Goal: Information Seeking & Learning: Learn about a topic

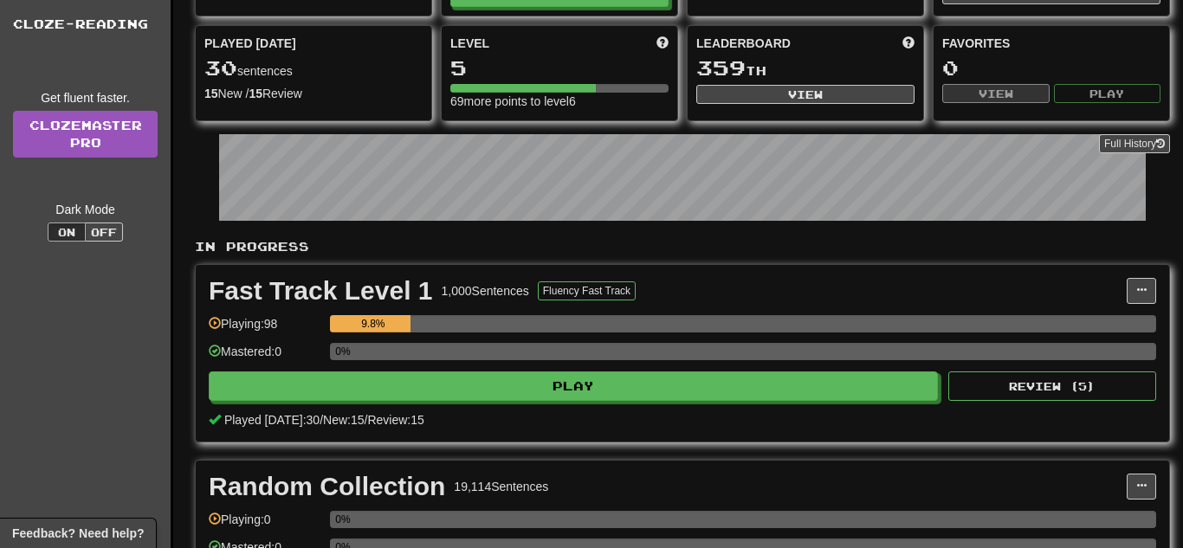
scroll to position [170, 0]
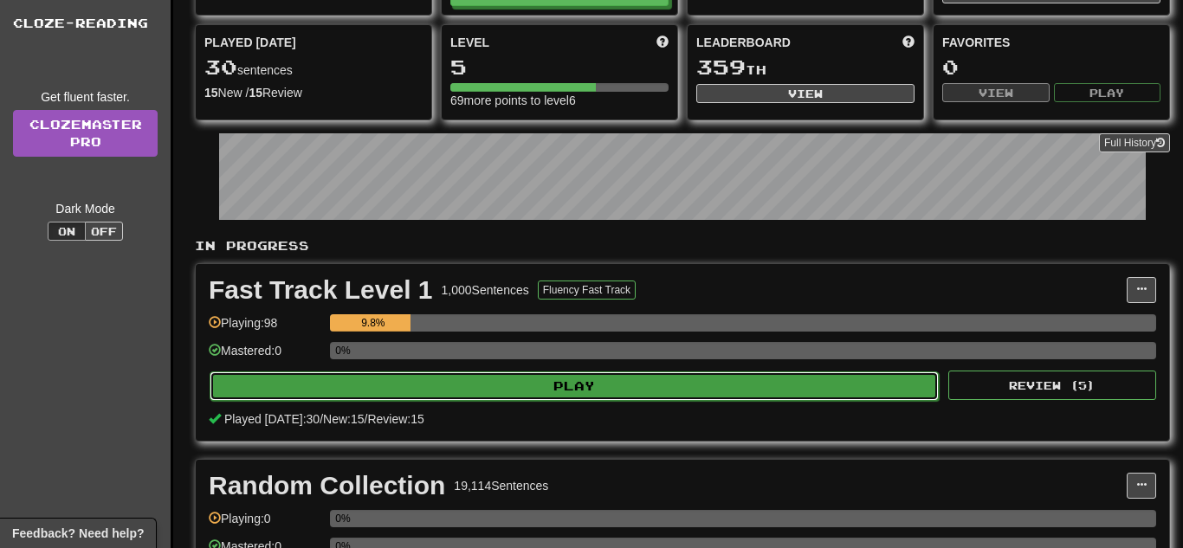
click at [488, 382] on button "Play" at bounding box center [574, 385] width 729 height 29
select select "**"
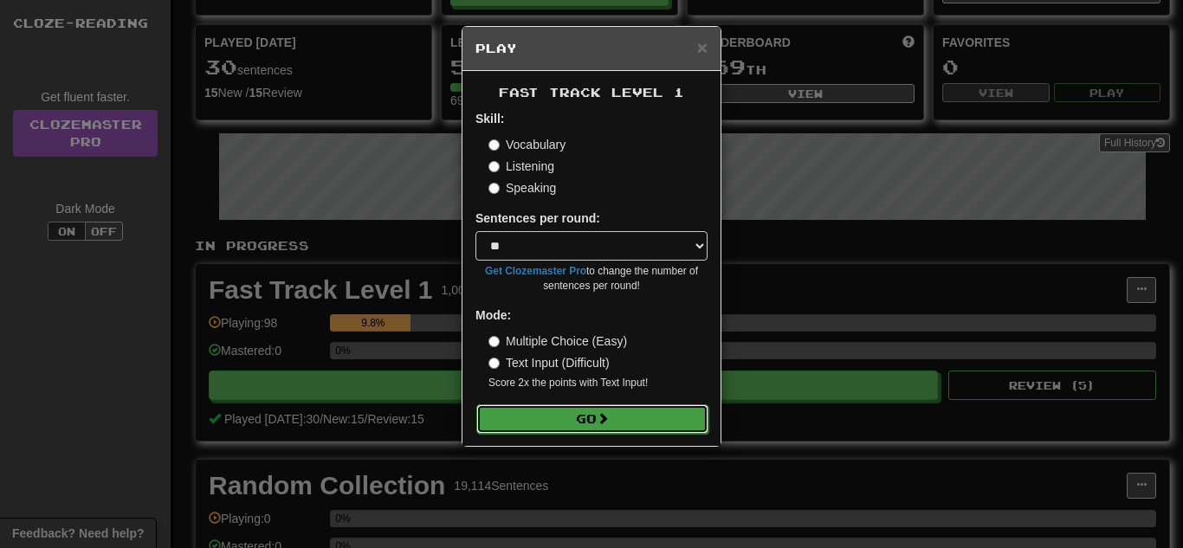
click at [512, 429] on button "Go" at bounding box center [592, 418] width 232 height 29
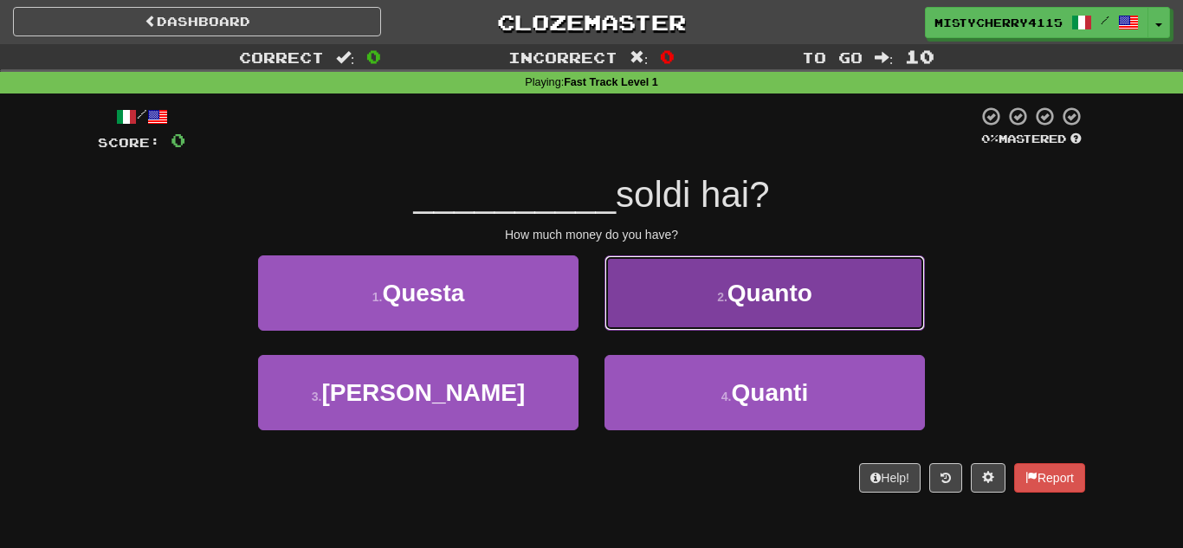
click at [710, 302] on button "2 . Quanto" at bounding box center [764, 292] width 320 height 75
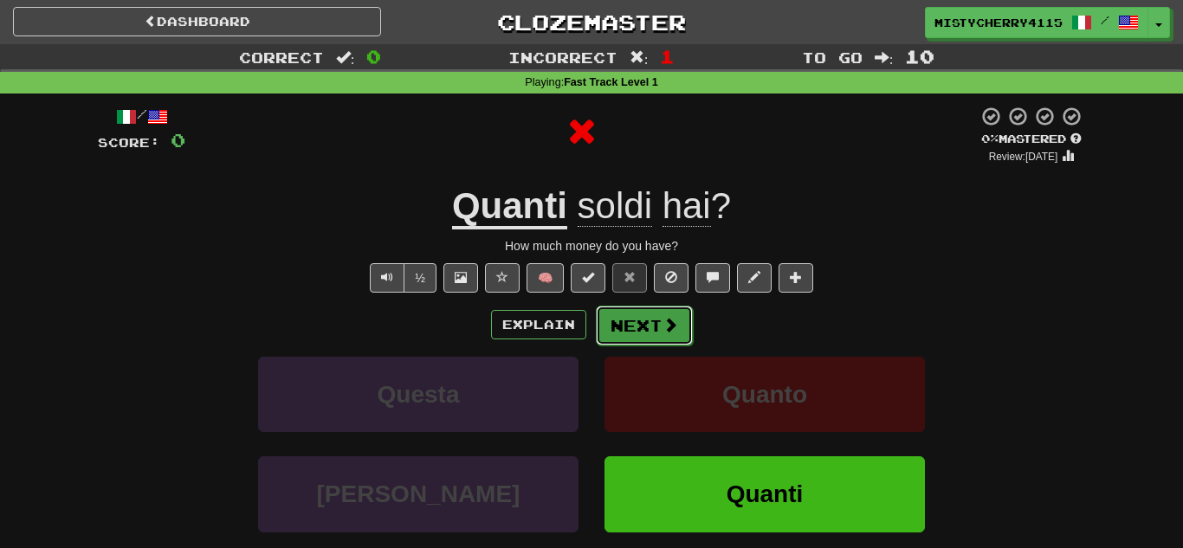
click at [648, 335] on button "Next" at bounding box center [644, 326] width 97 height 40
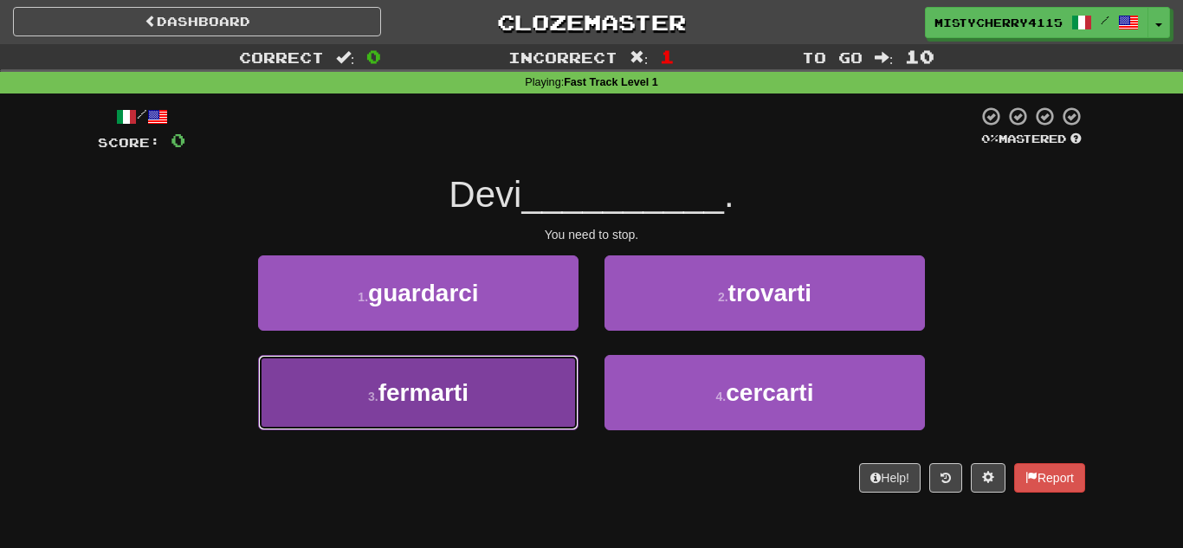
click at [551, 404] on button "3 . fermarti" at bounding box center [418, 392] width 320 height 75
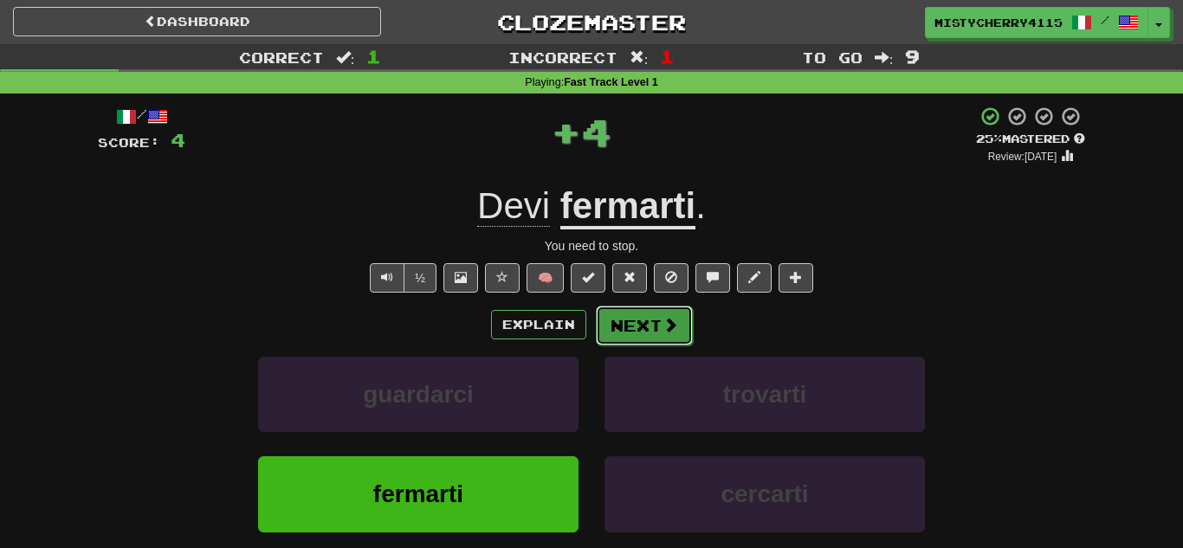
click at [677, 325] on button "Next" at bounding box center [644, 326] width 97 height 40
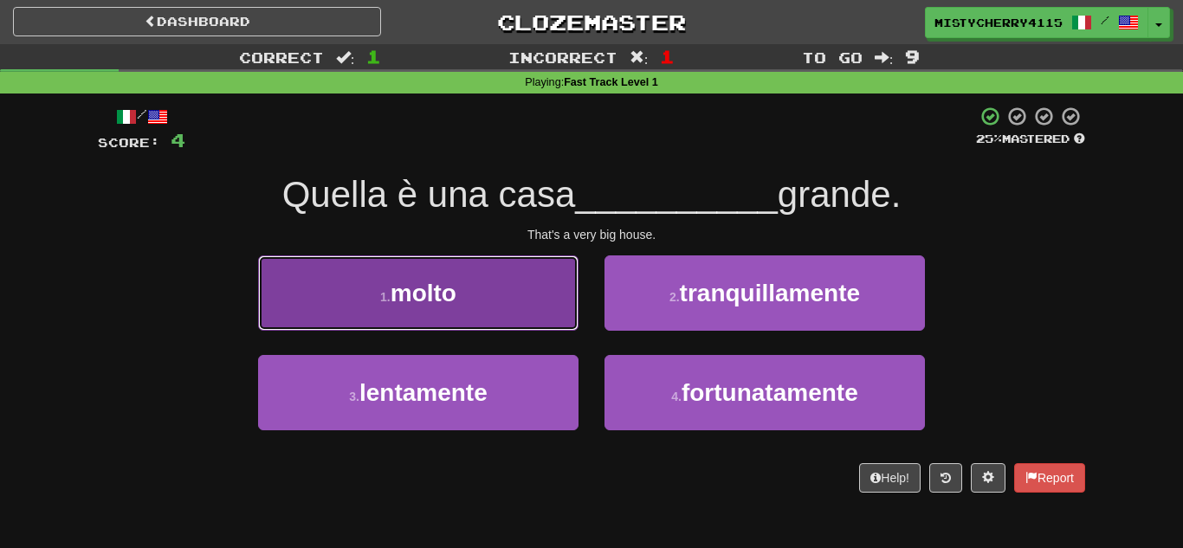
click at [535, 308] on button "1 . molto" at bounding box center [418, 292] width 320 height 75
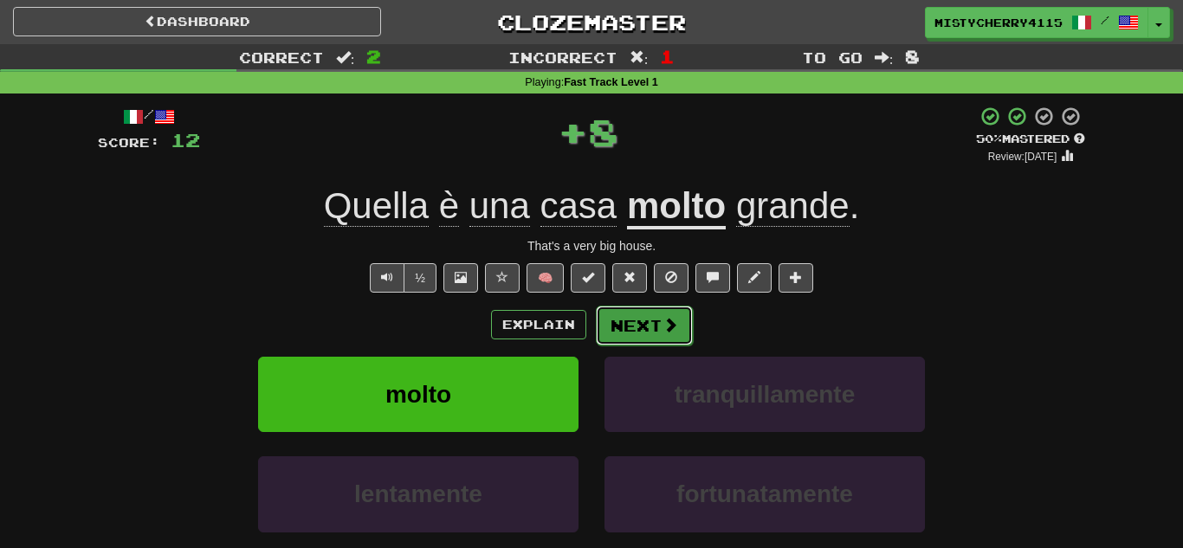
click at [668, 325] on span at bounding box center [670, 325] width 16 height 16
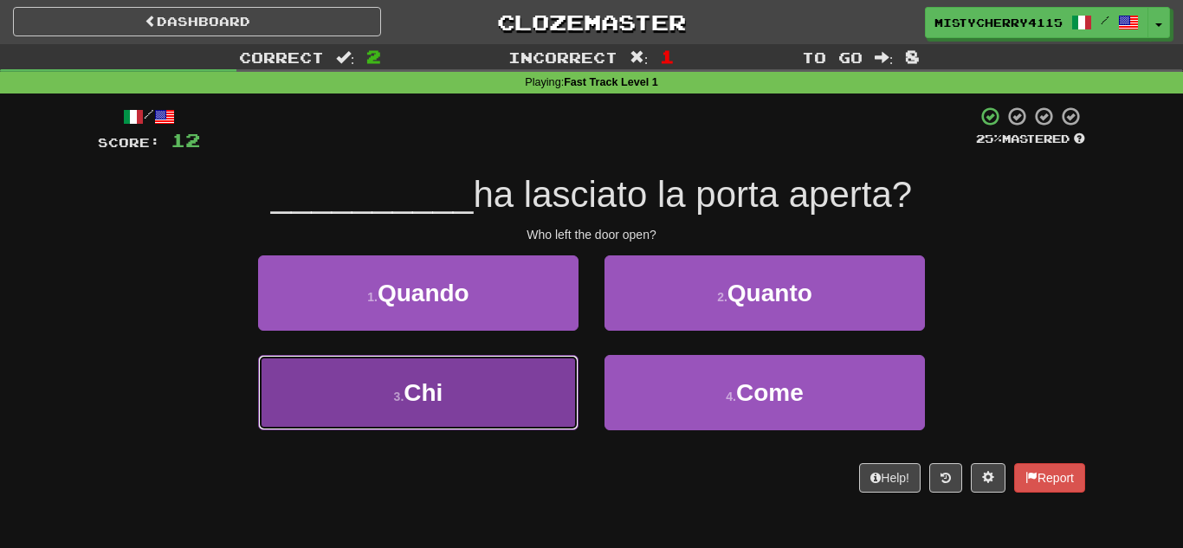
click at [522, 390] on button "3 . Chi" at bounding box center [418, 392] width 320 height 75
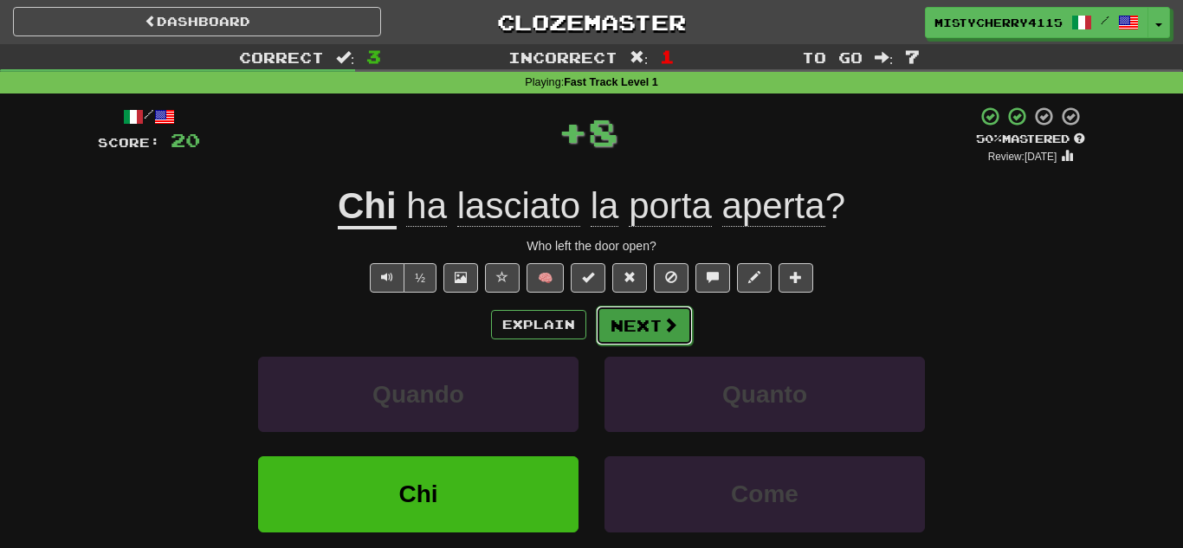
click at [671, 335] on button "Next" at bounding box center [644, 326] width 97 height 40
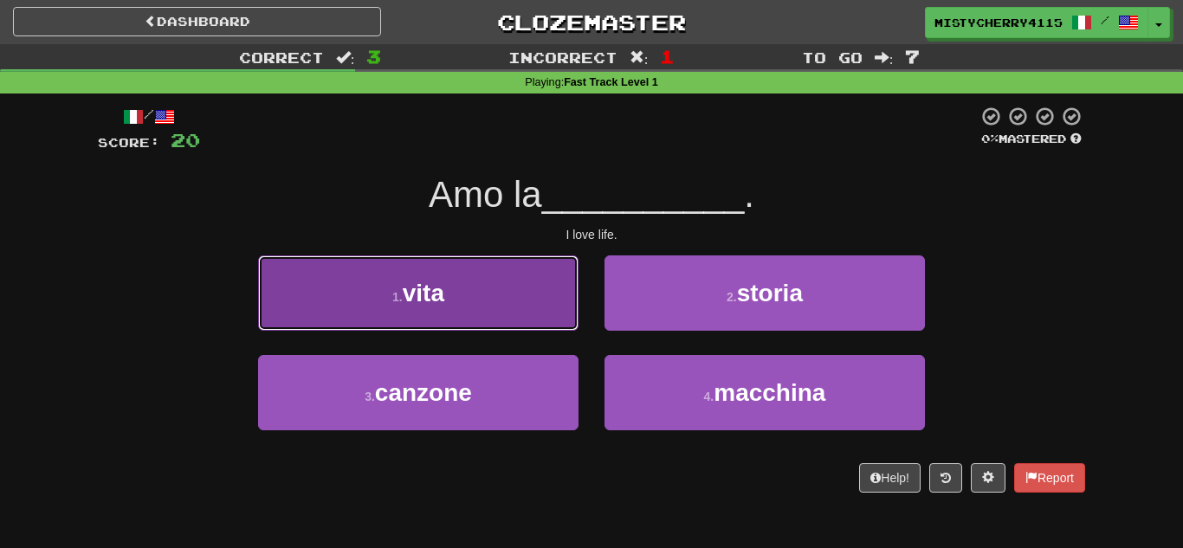
click at [530, 315] on button "1 . vita" at bounding box center [418, 292] width 320 height 75
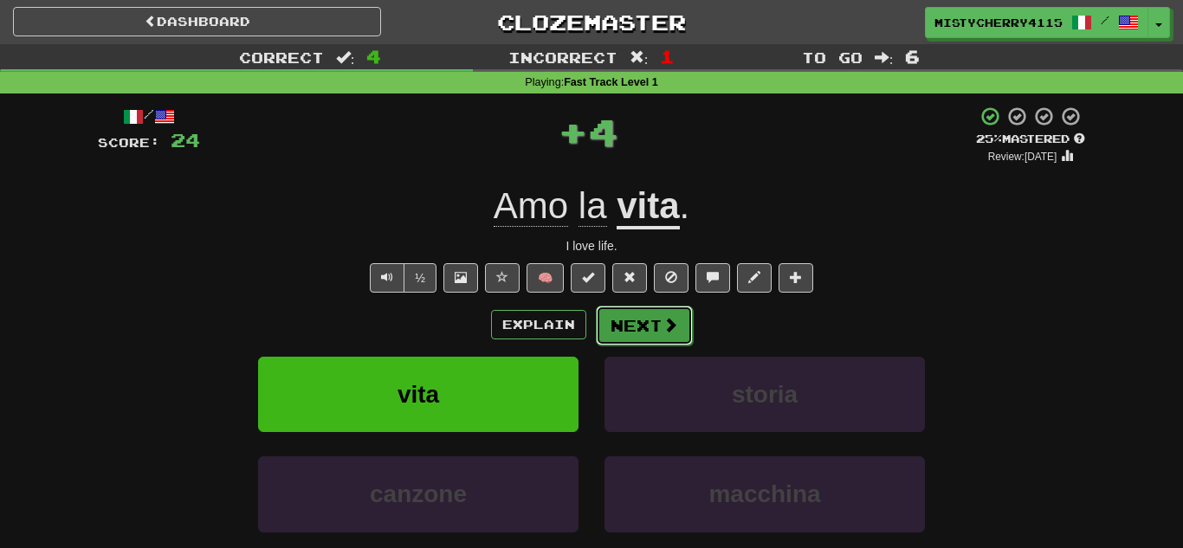
click at [660, 340] on button "Next" at bounding box center [644, 326] width 97 height 40
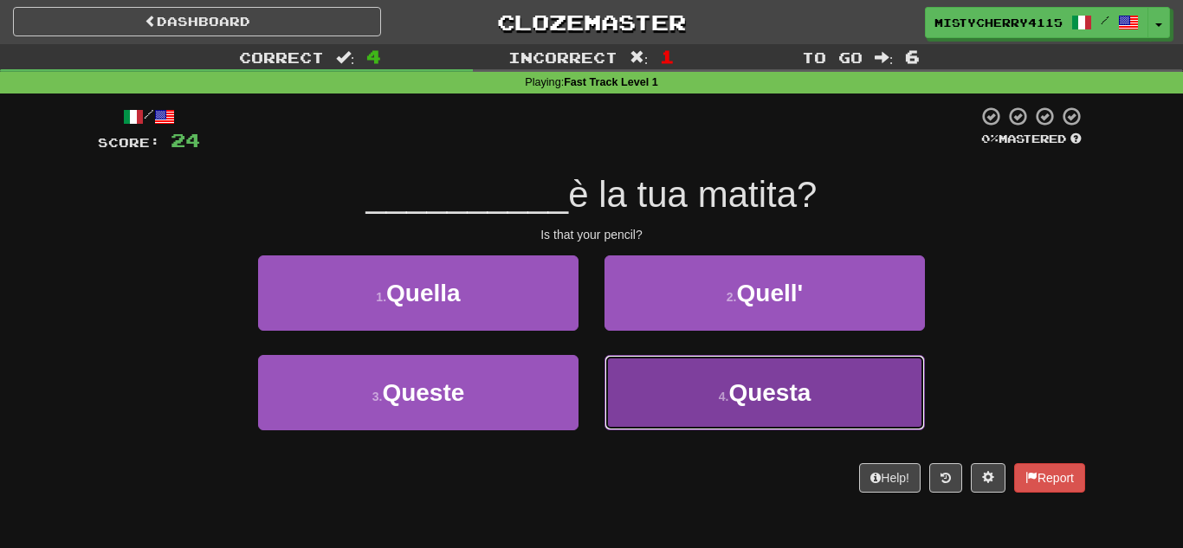
click at [669, 387] on button "4 . Questa" at bounding box center [764, 392] width 320 height 75
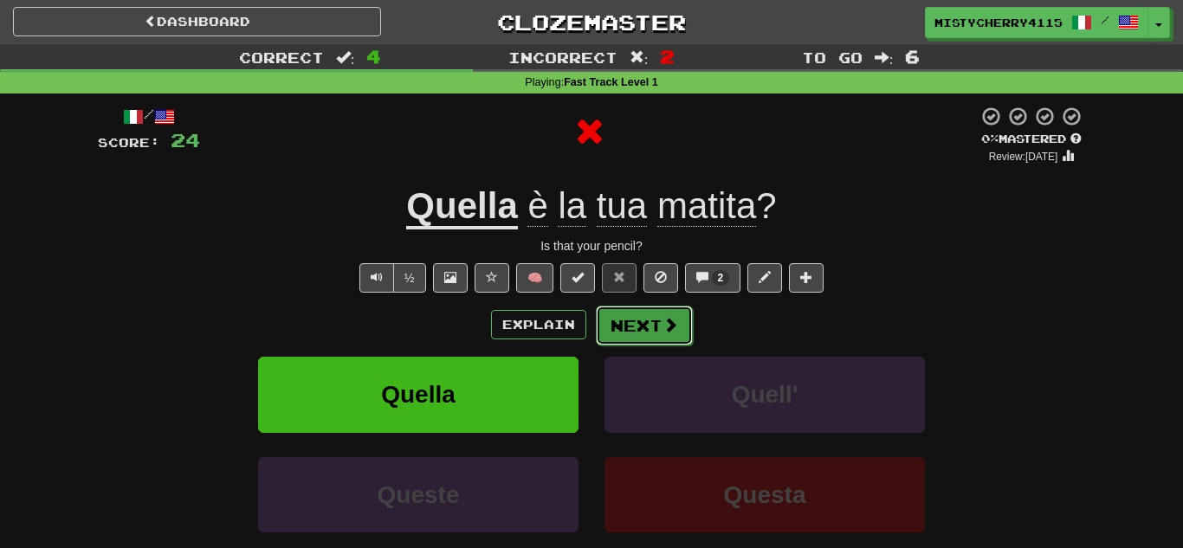
click at [617, 335] on button "Next" at bounding box center [644, 326] width 97 height 40
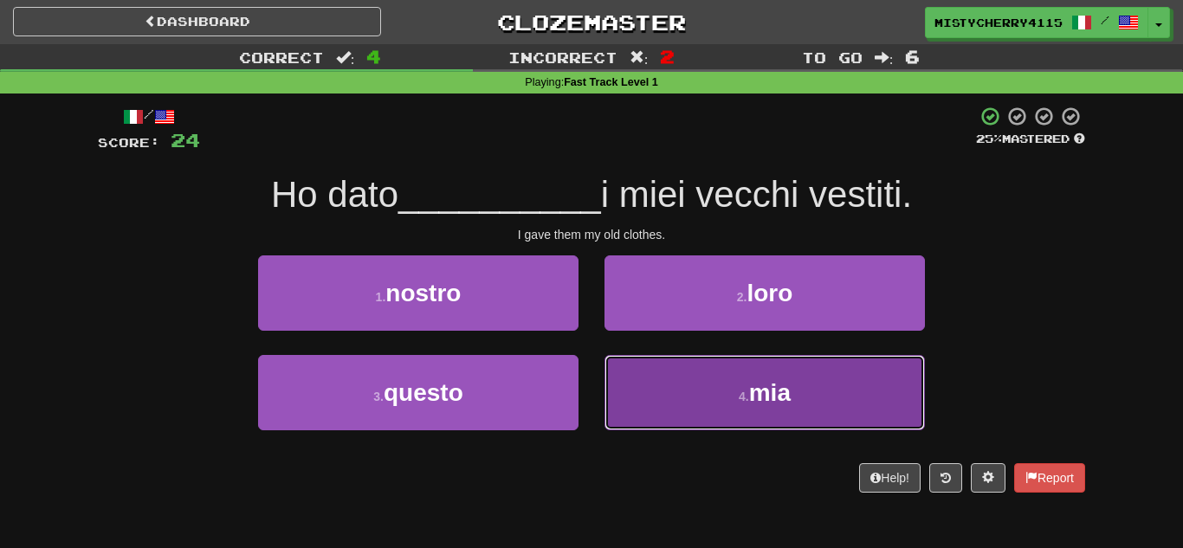
click at [648, 386] on button "4 . mia" at bounding box center [764, 392] width 320 height 75
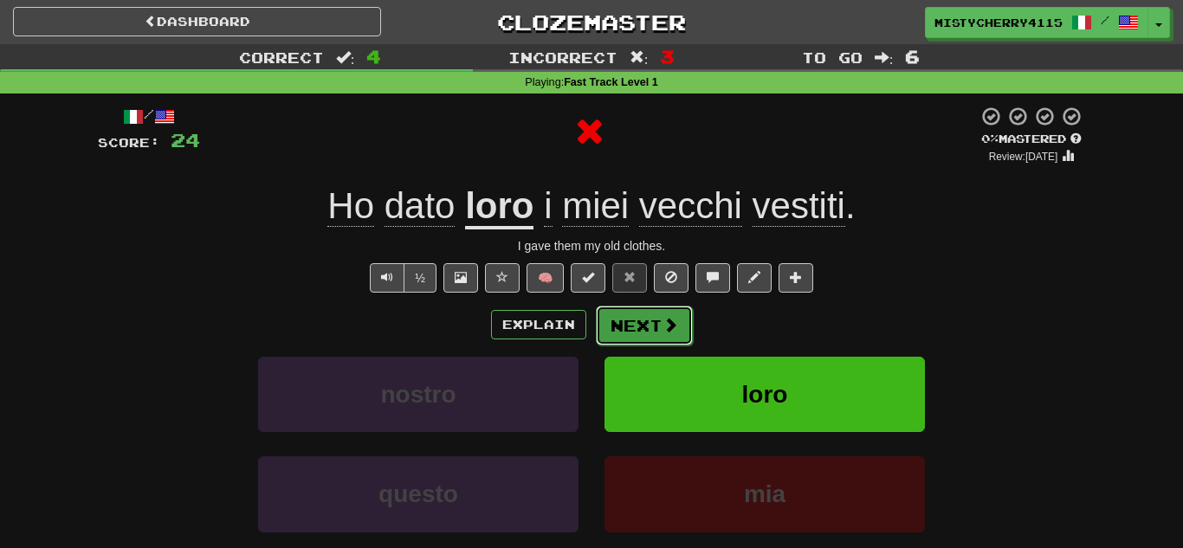
click at [653, 327] on button "Next" at bounding box center [644, 326] width 97 height 40
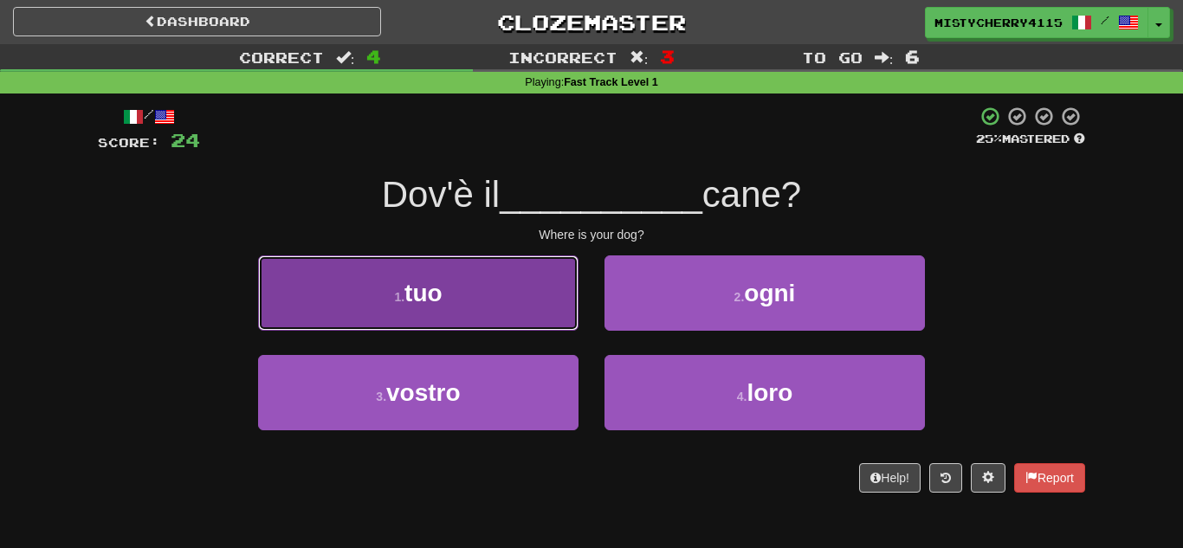
click at [552, 316] on button "1 . tuo" at bounding box center [418, 292] width 320 height 75
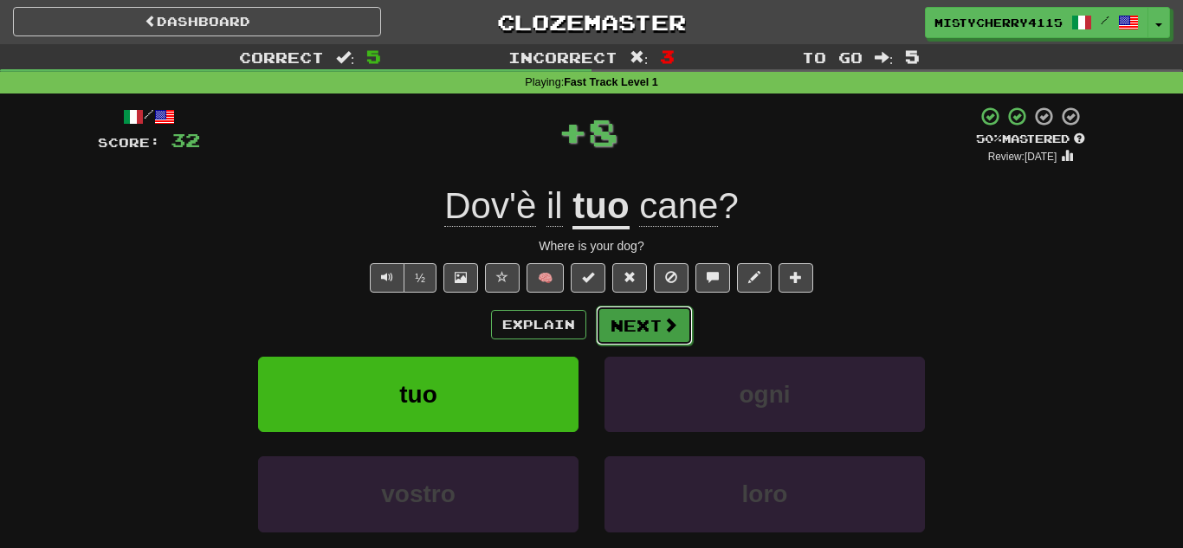
click at [658, 320] on button "Next" at bounding box center [644, 326] width 97 height 40
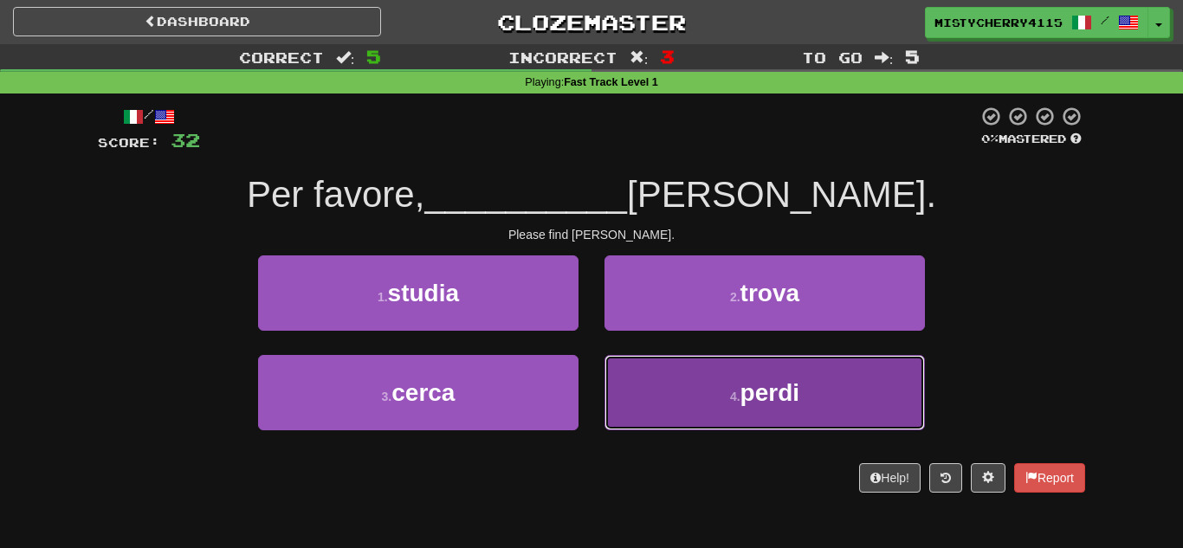
click at [671, 397] on button "4 . perdi" at bounding box center [764, 392] width 320 height 75
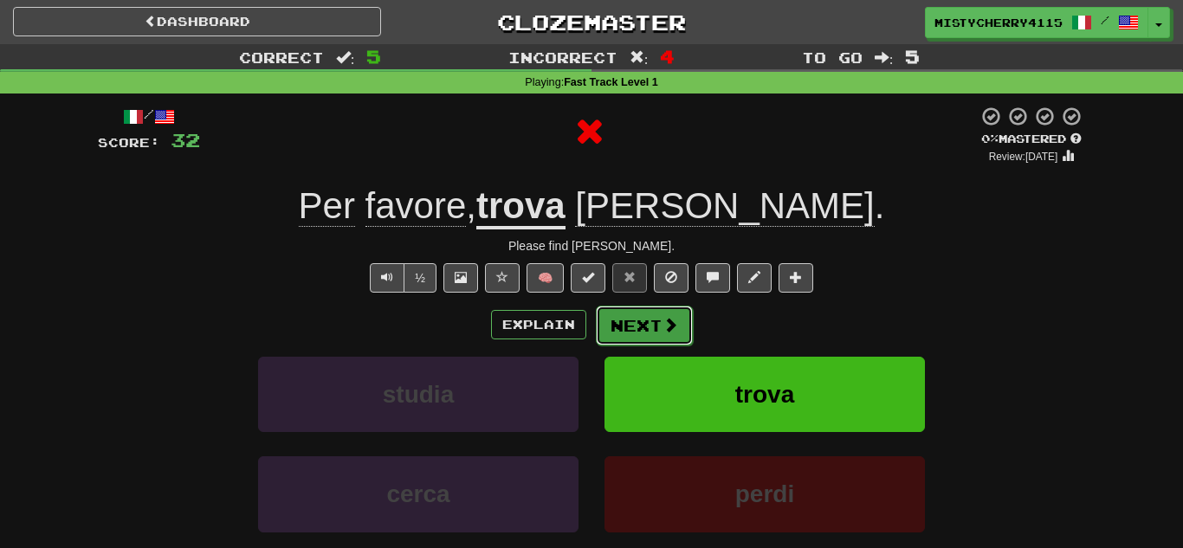
click at [635, 319] on button "Next" at bounding box center [644, 326] width 97 height 40
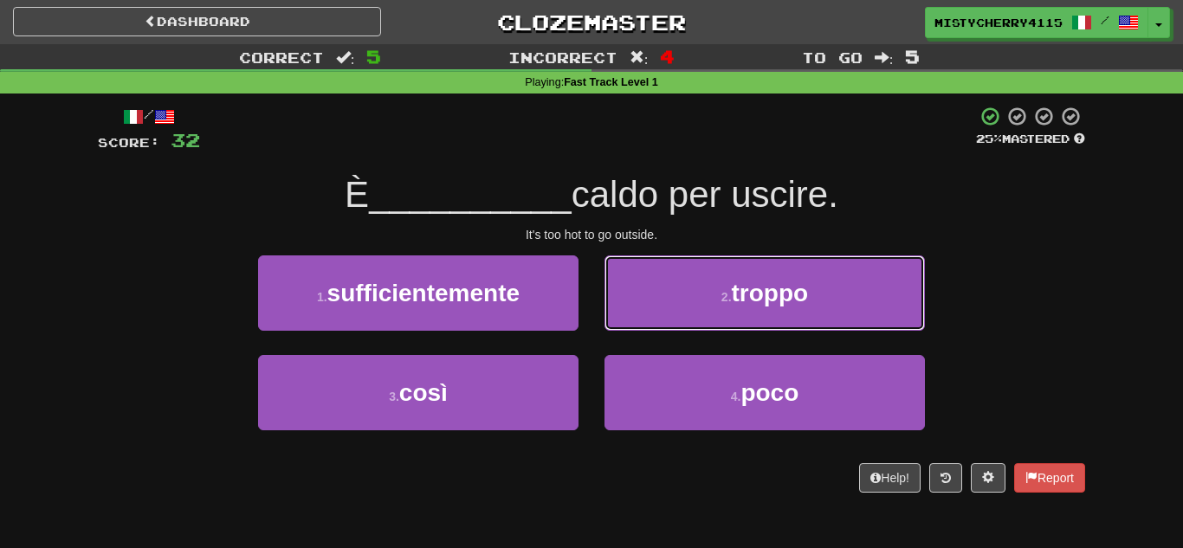
click at [635, 319] on button "2 . troppo" at bounding box center [764, 292] width 320 height 75
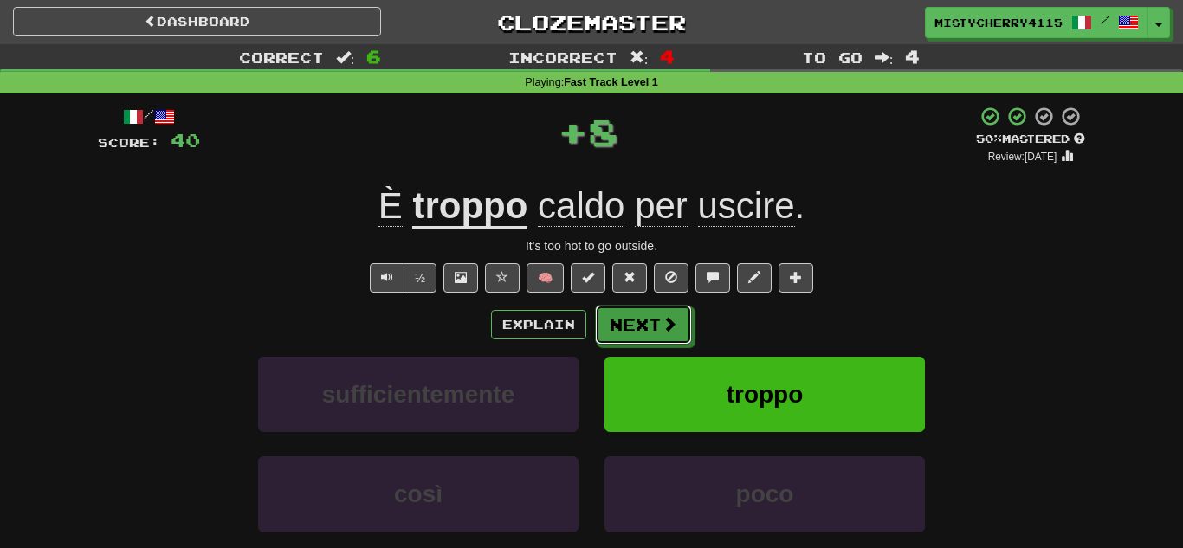
click at [635, 319] on button "Next" at bounding box center [643, 325] width 97 height 40
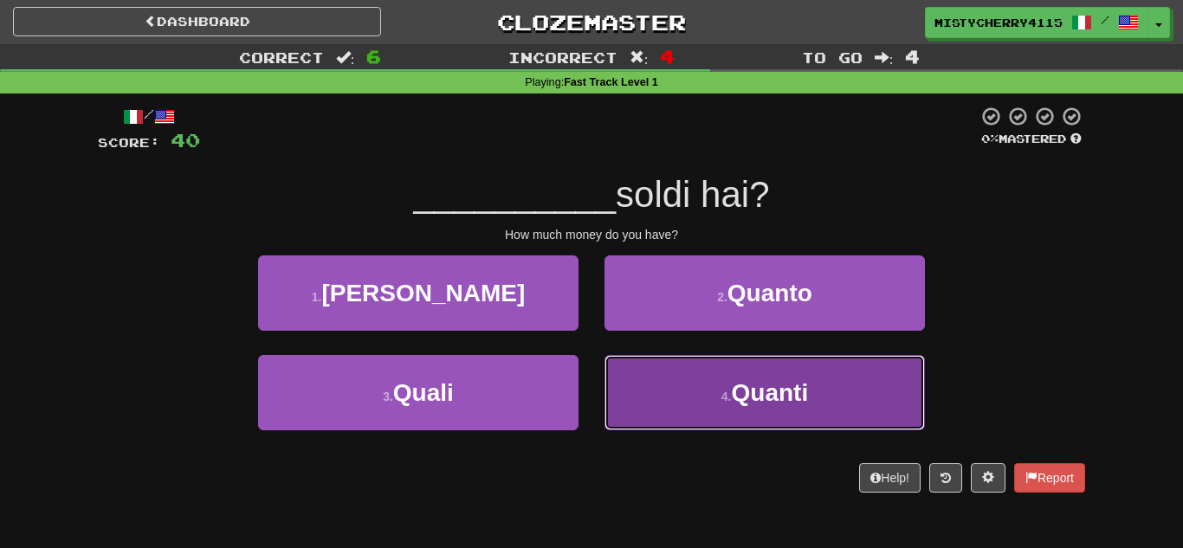
click at [640, 366] on button "4 . Quanti" at bounding box center [764, 392] width 320 height 75
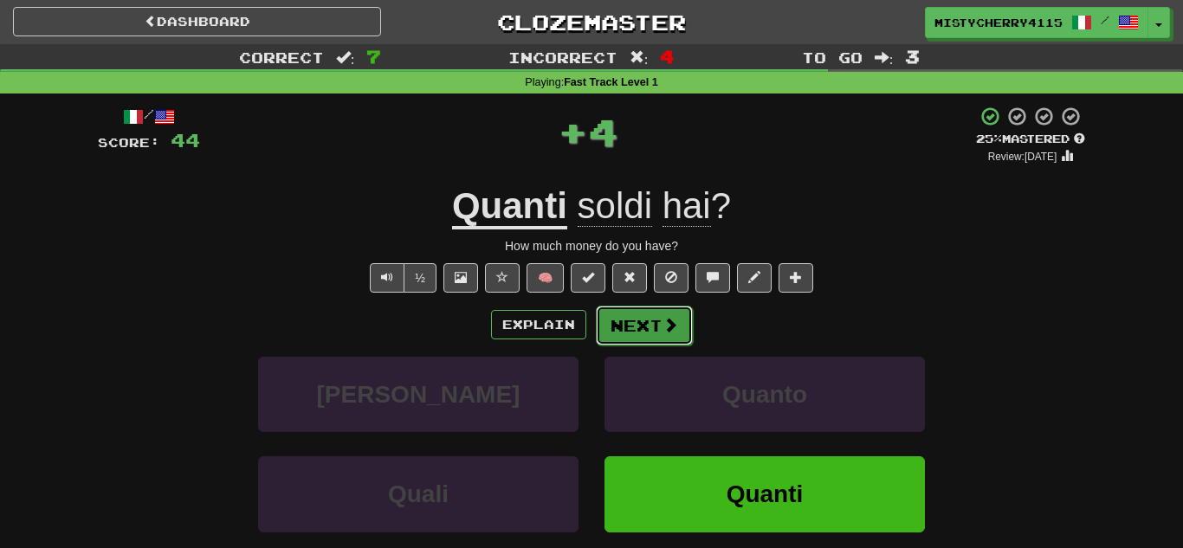
click at [647, 337] on button "Next" at bounding box center [644, 326] width 97 height 40
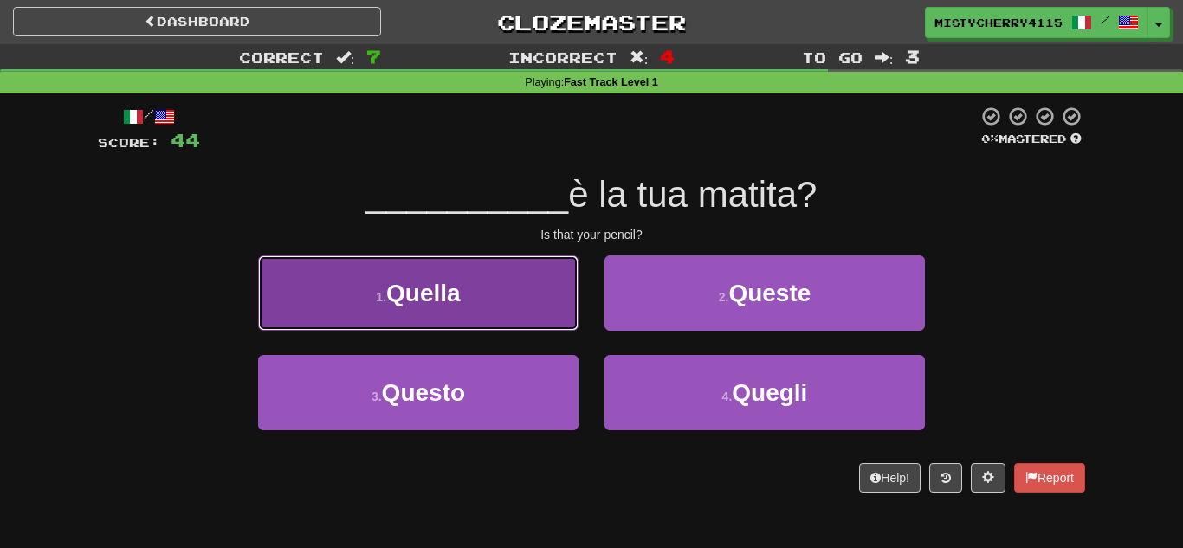
click at [513, 305] on button "1 . Quella" at bounding box center [418, 292] width 320 height 75
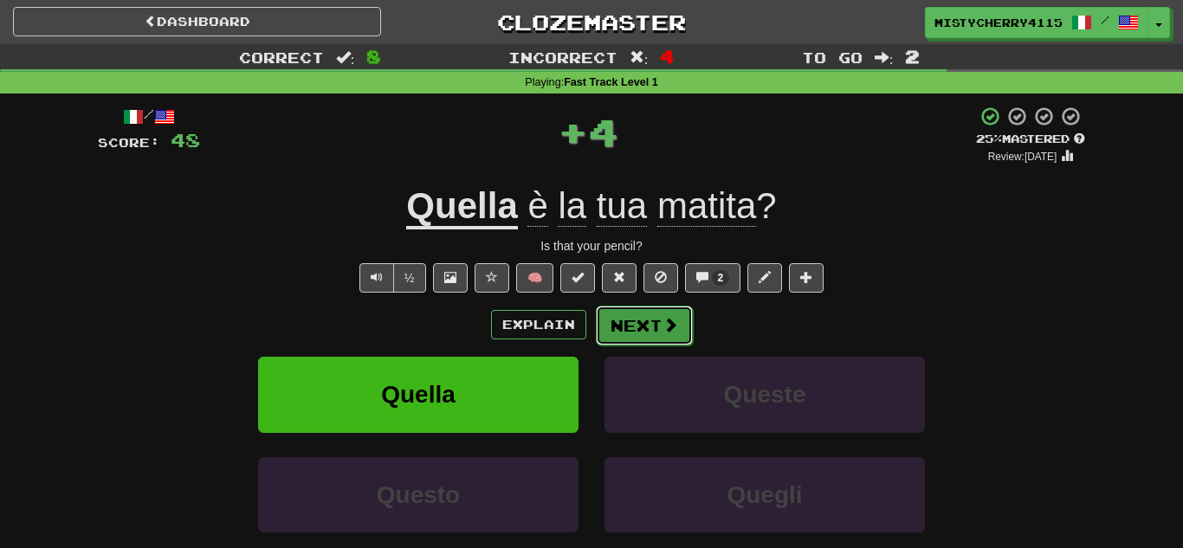
click at [632, 335] on button "Next" at bounding box center [644, 326] width 97 height 40
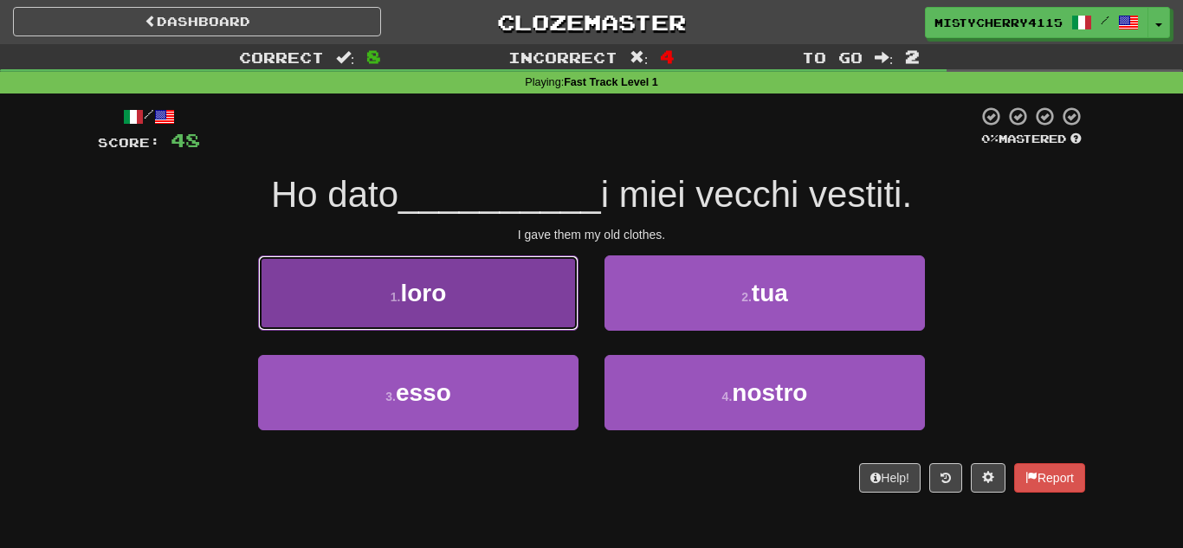
click at [401, 266] on button "1 . loro" at bounding box center [418, 292] width 320 height 75
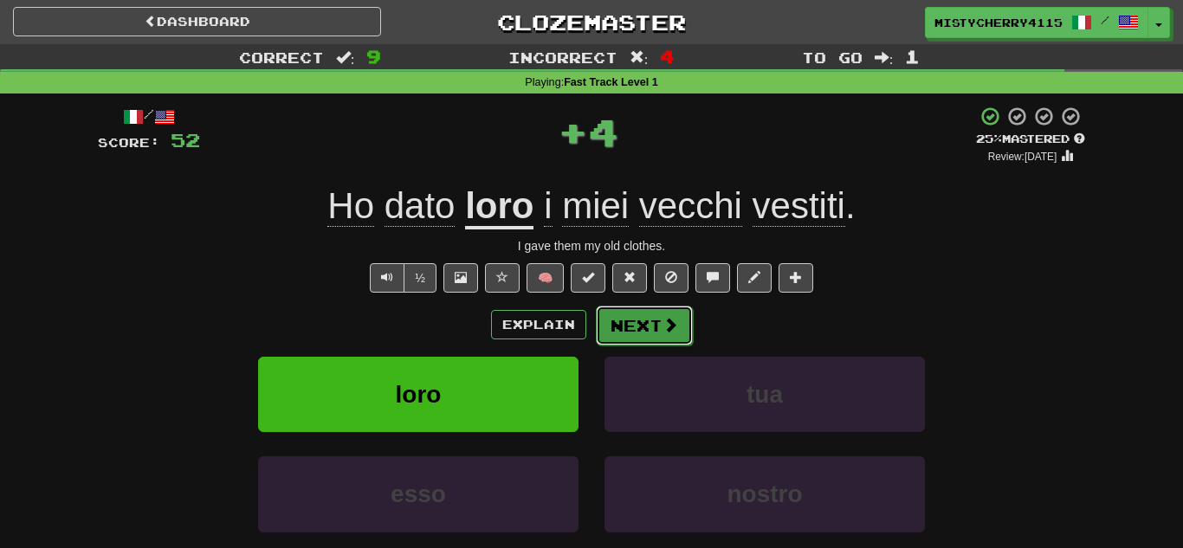
click at [653, 326] on button "Next" at bounding box center [644, 326] width 97 height 40
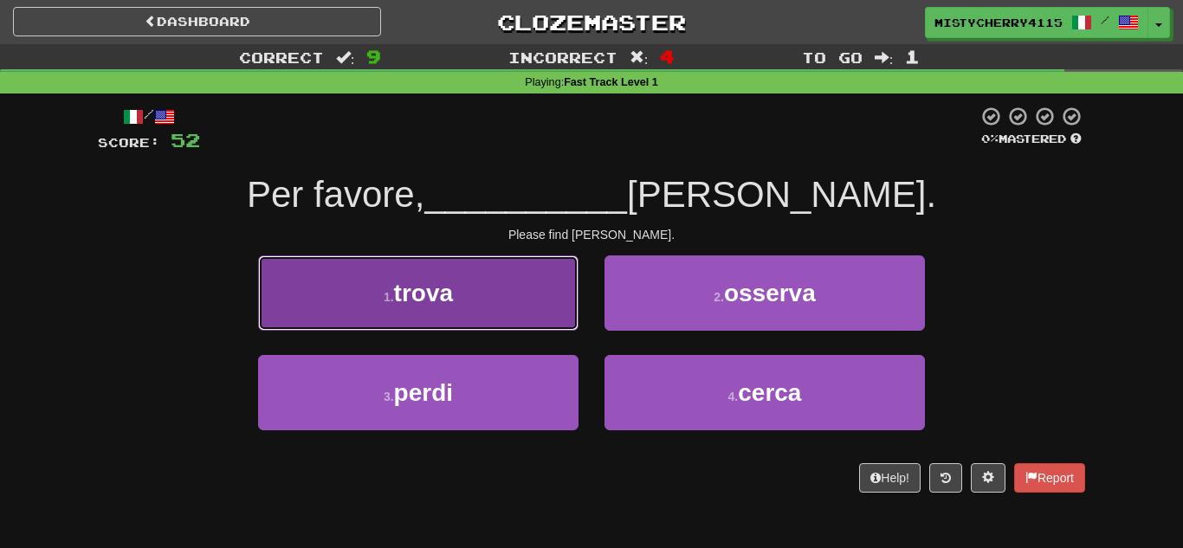
click at [506, 314] on button "1 . trova" at bounding box center [418, 292] width 320 height 75
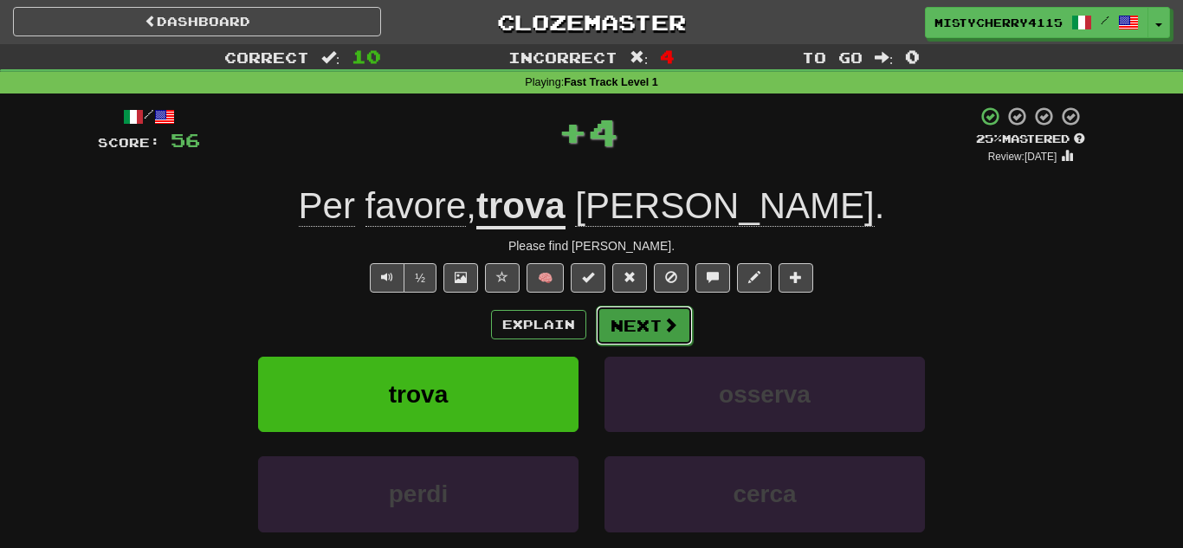
click at [658, 317] on button "Next" at bounding box center [644, 326] width 97 height 40
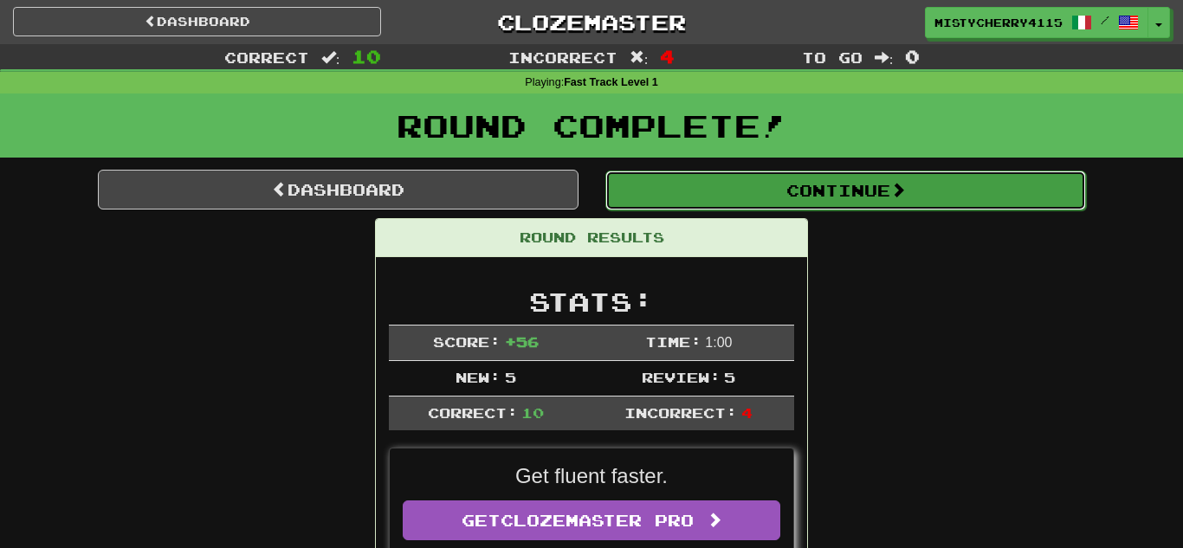
click at [815, 199] on button "Continue" at bounding box center [845, 191] width 481 height 40
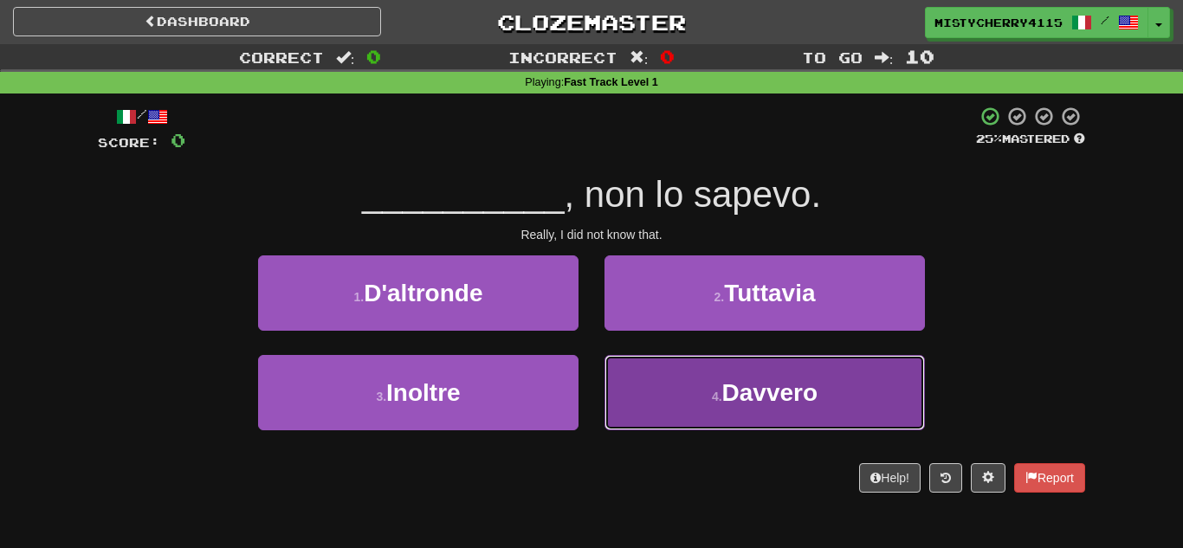
click at [685, 392] on button "4 . Davvero" at bounding box center [764, 392] width 320 height 75
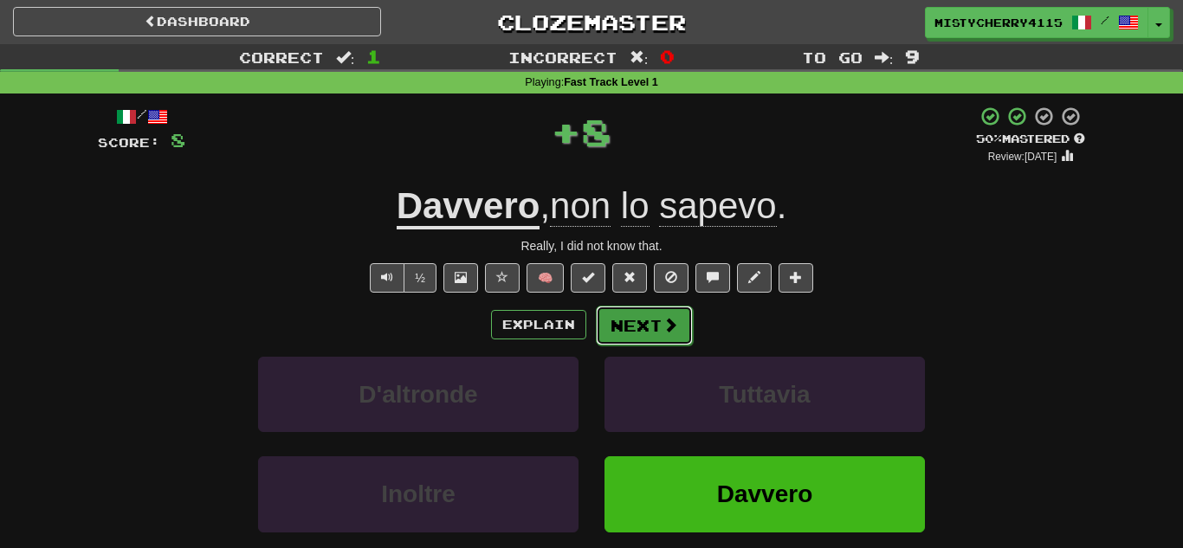
click at [641, 333] on button "Next" at bounding box center [644, 326] width 97 height 40
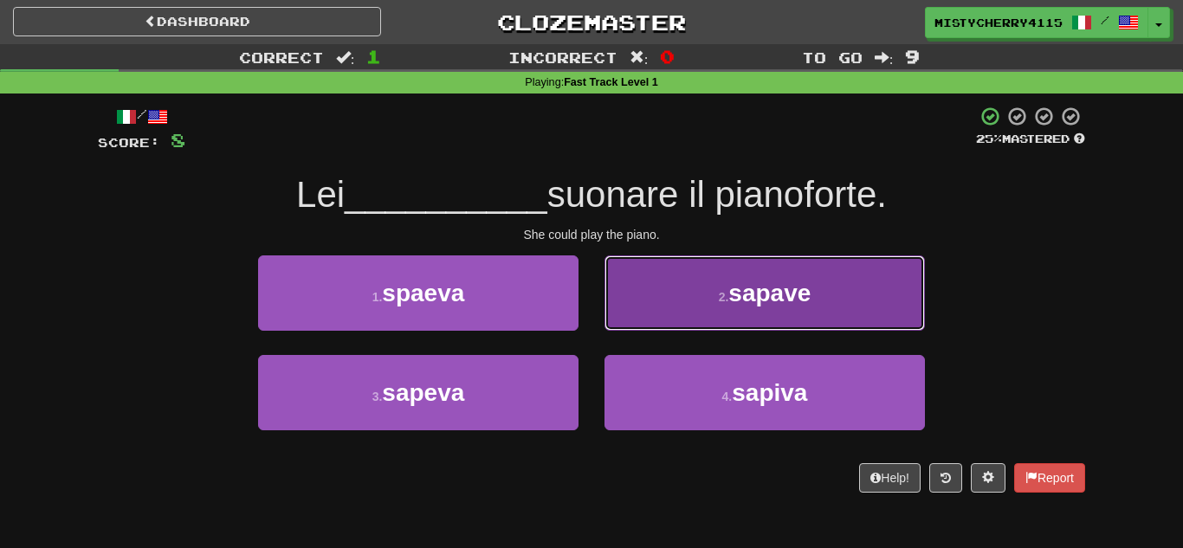
click at [743, 268] on button "2 . sapave" at bounding box center [764, 292] width 320 height 75
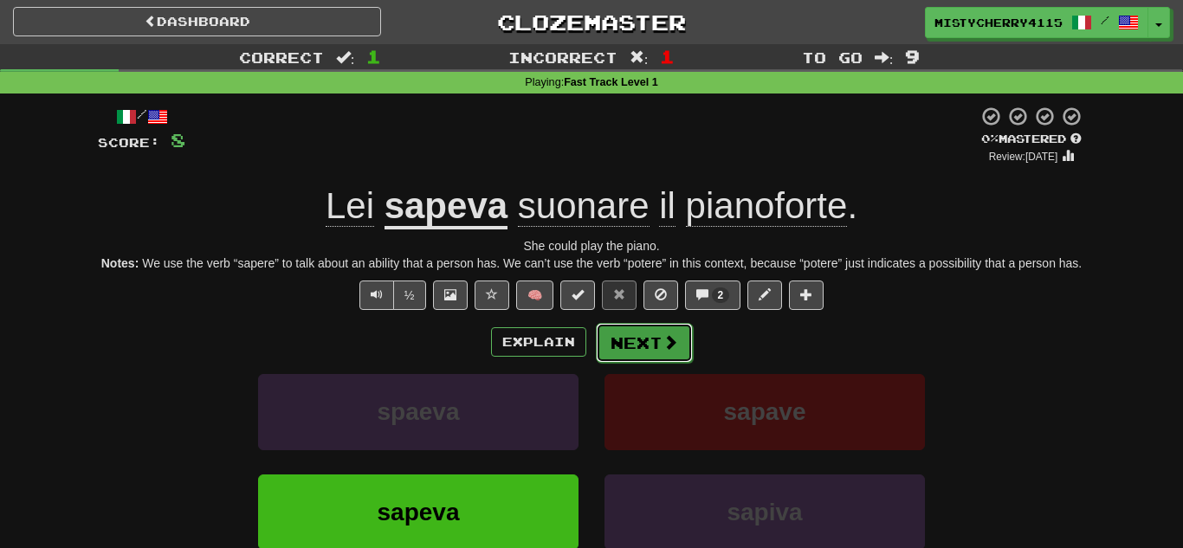
click at [623, 358] on button "Next" at bounding box center [644, 343] width 97 height 40
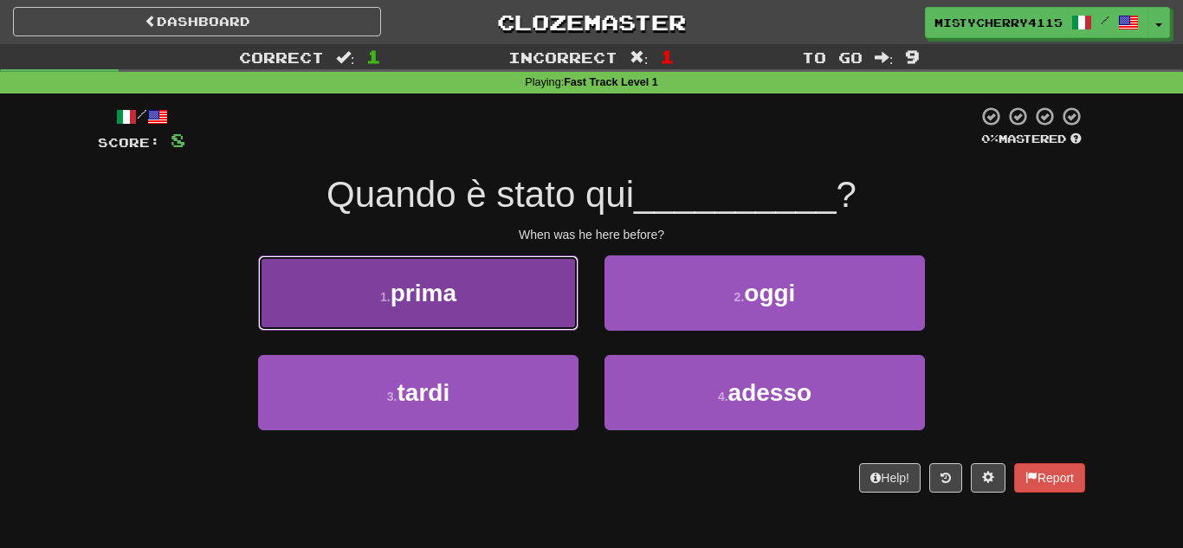
click at [547, 326] on button "1 . prima" at bounding box center [418, 292] width 320 height 75
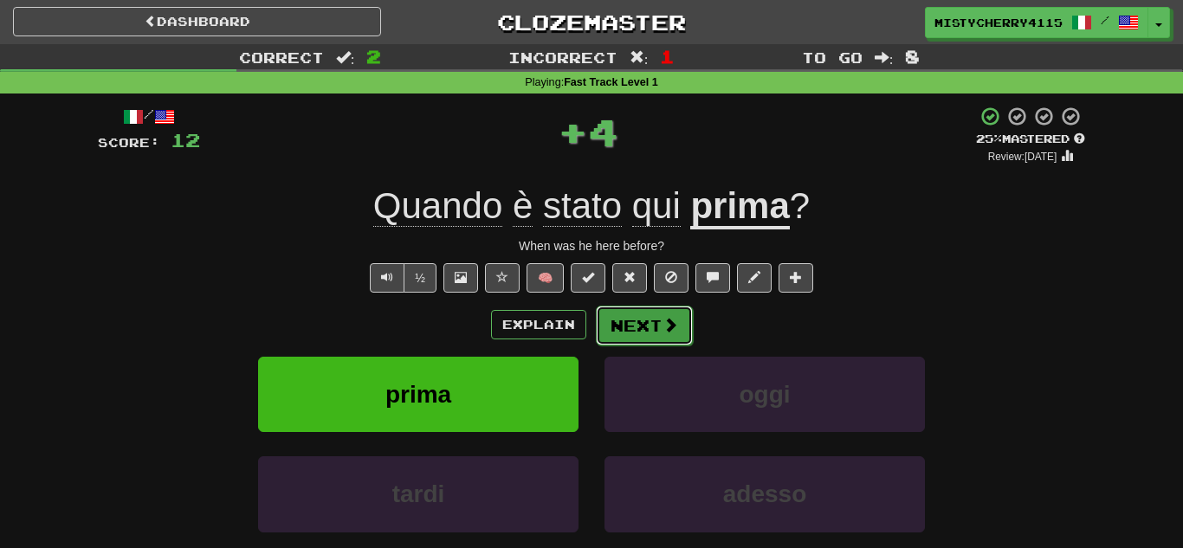
click at [656, 325] on button "Next" at bounding box center [644, 326] width 97 height 40
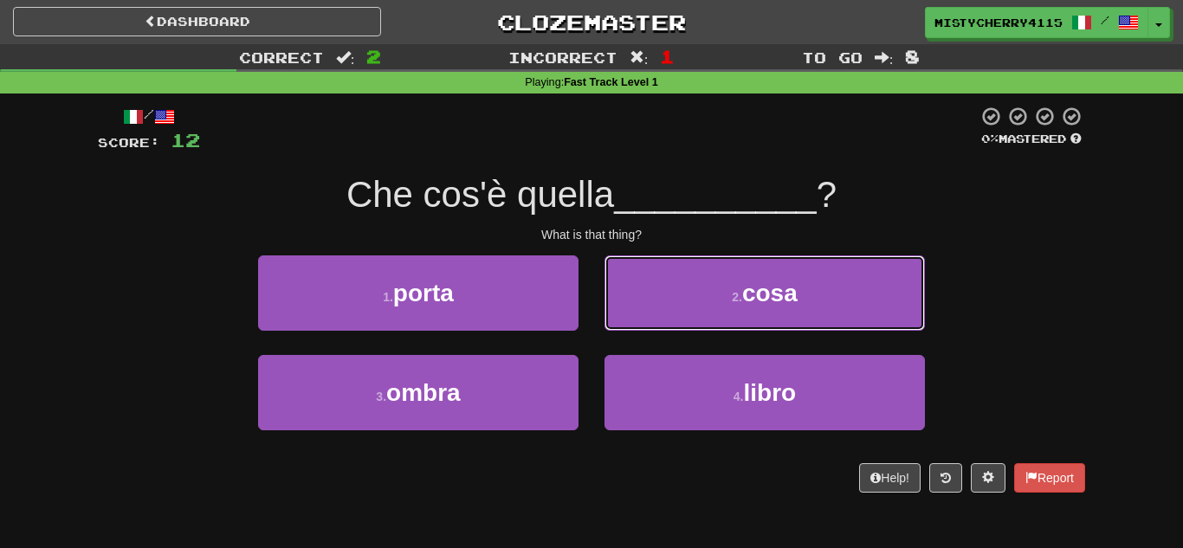
click at [656, 325] on button "2 . cosa" at bounding box center [764, 292] width 320 height 75
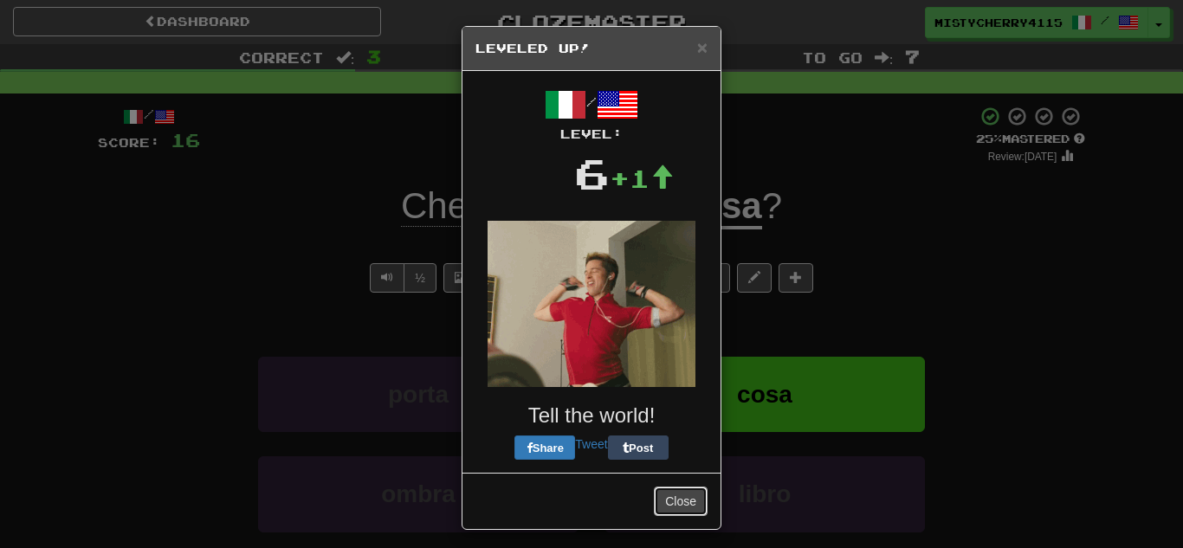
click at [681, 494] on button "Close" at bounding box center [681, 501] width 54 height 29
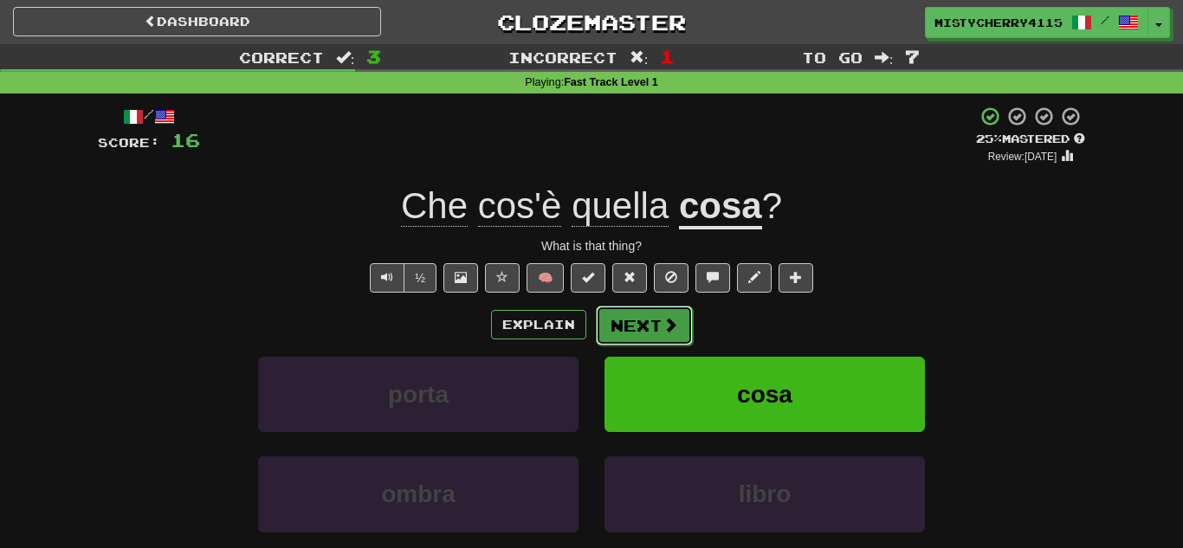
click at [625, 326] on button "Next" at bounding box center [644, 326] width 97 height 40
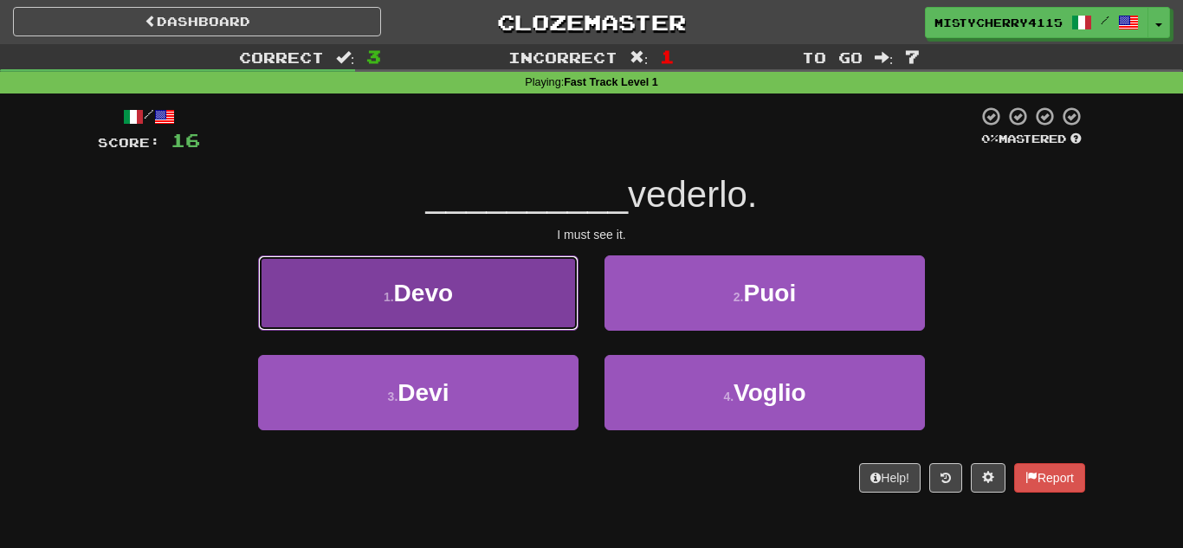
click at [526, 313] on button "1 . Devo" at bounding box center [418, 292] width 320 height 75
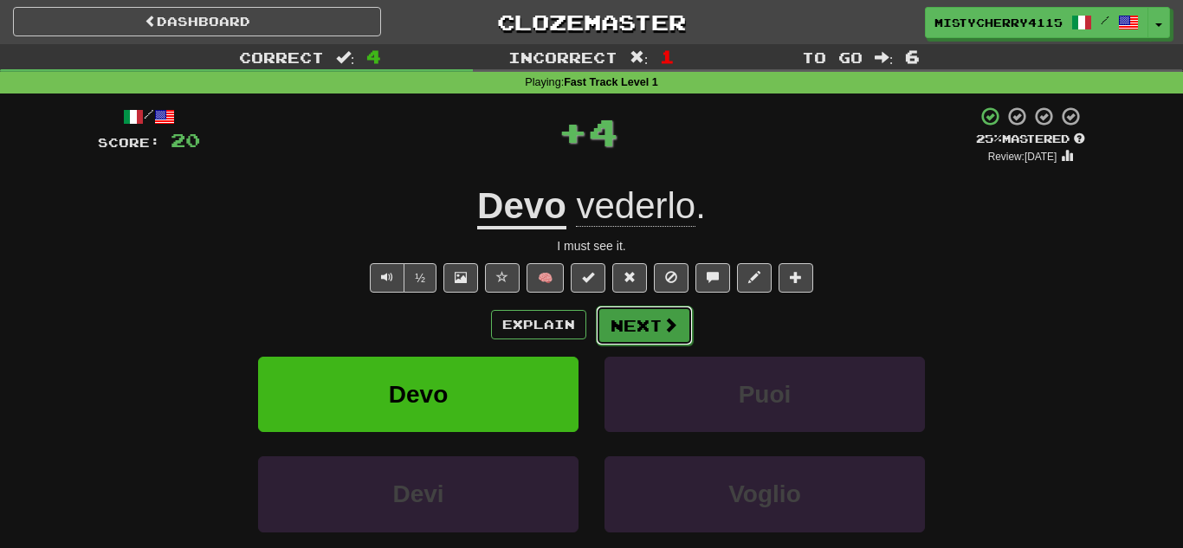
click at [642, 319] on button "Next" at bounding box center [644, 326] width 97 height 40
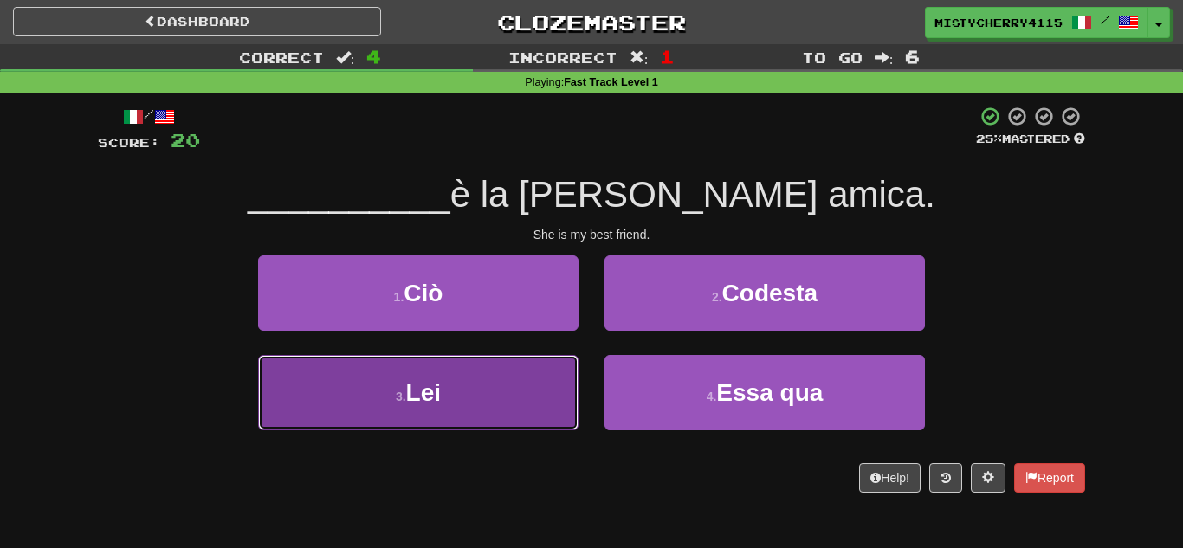
click at [514, 397] on button "3 . Lei" at bounding box center [418, 392] width 320 height 75
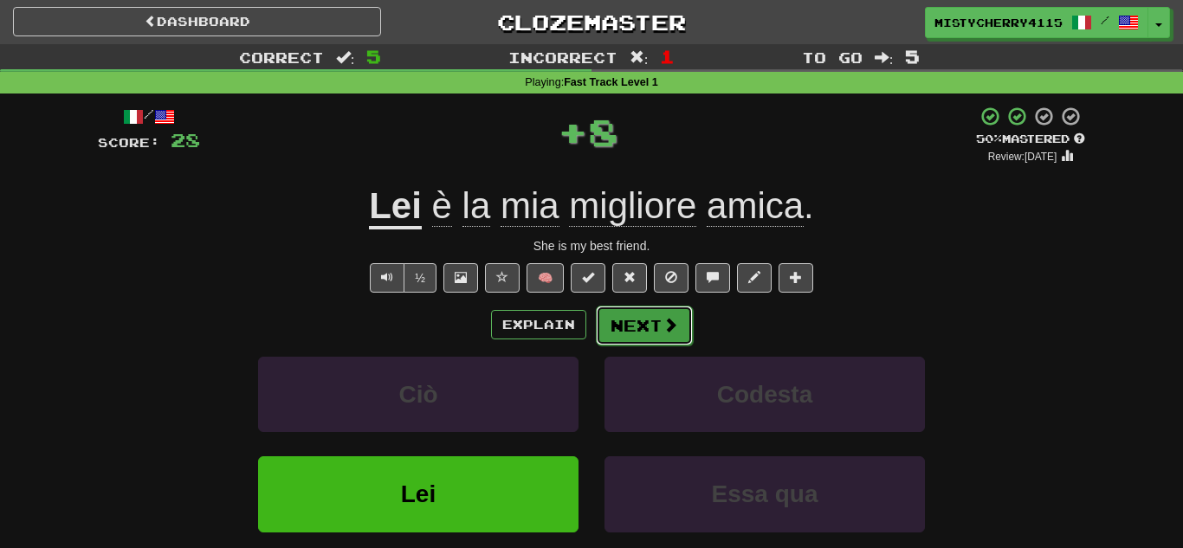
click at [637, 342] on button "Next" at bounding box center [644, 326] width 97 height 40
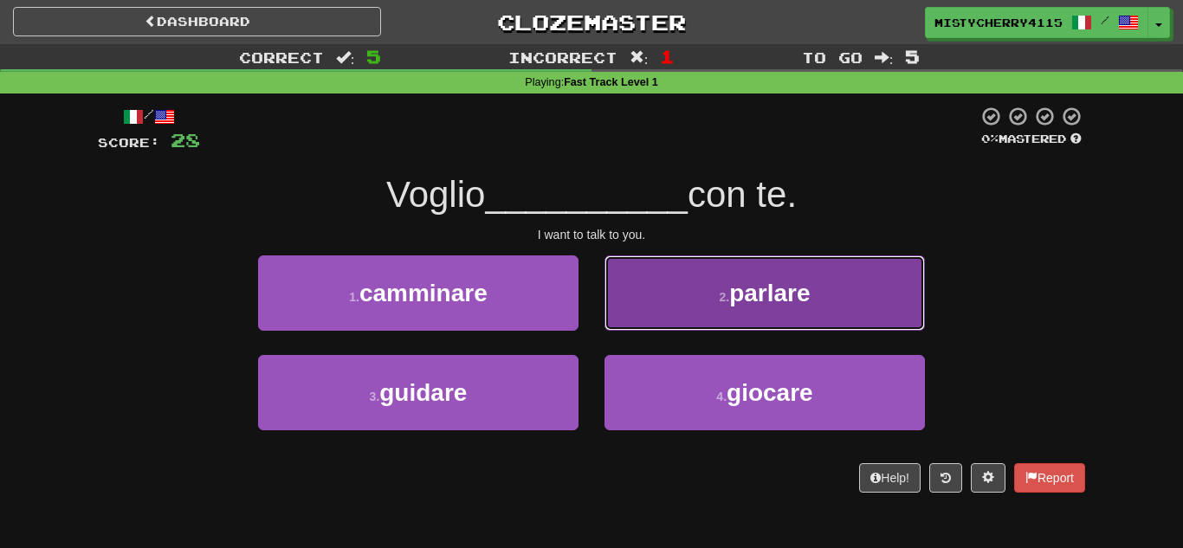
click at [681, 320] on button "2 . parlare" at bounding box center [764, 292] width 320 height 75
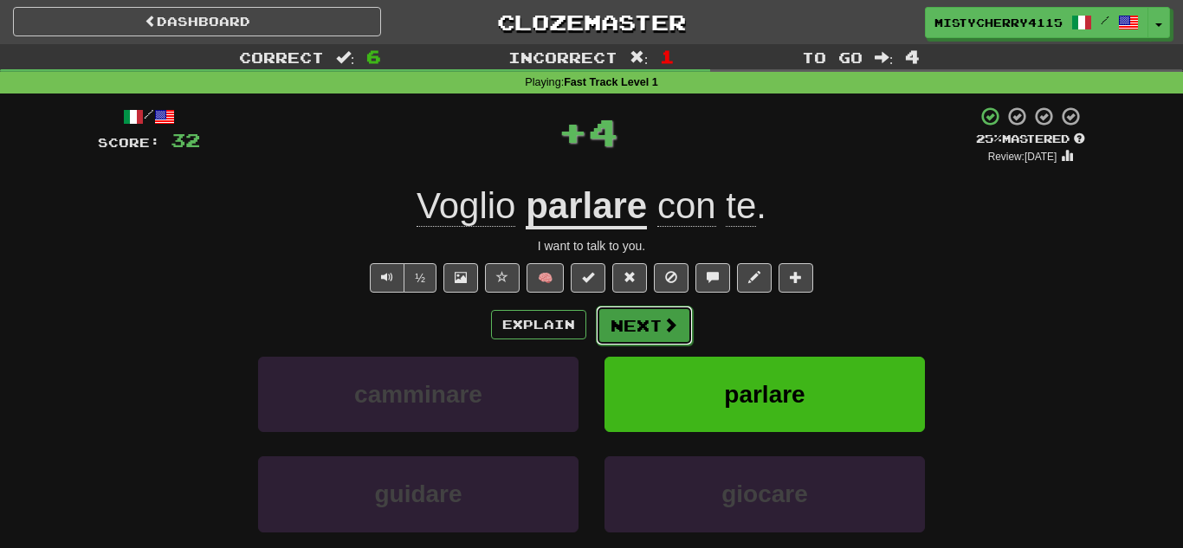
click at [663, 328] on span at bounding box center [670, 325] width 16 height 16
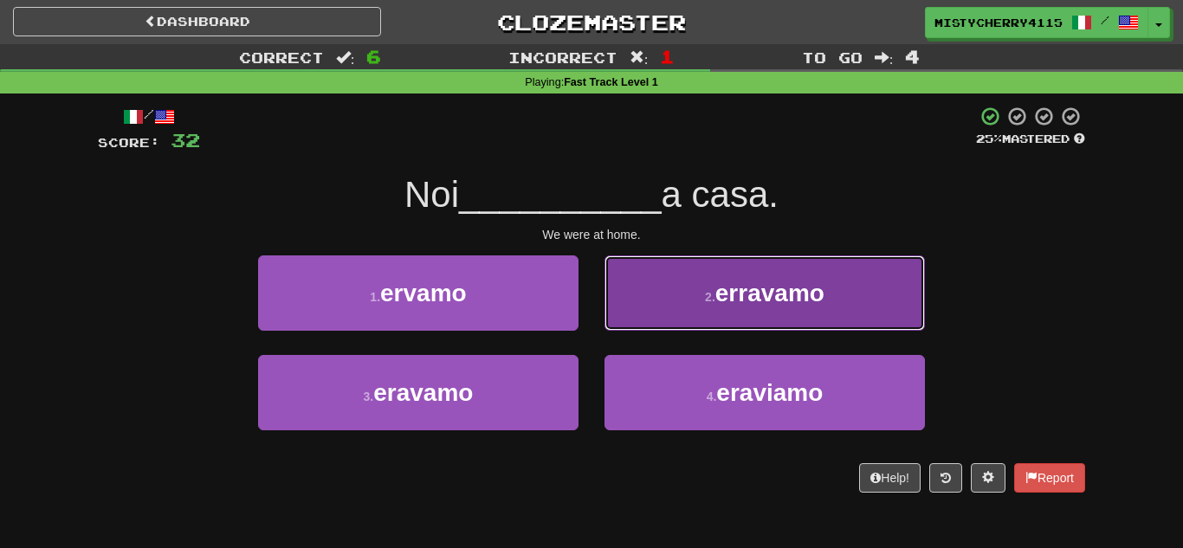
click at [752, 320] on button "2 . erravamo" at bounding box center [764, 292] width 320 height 75
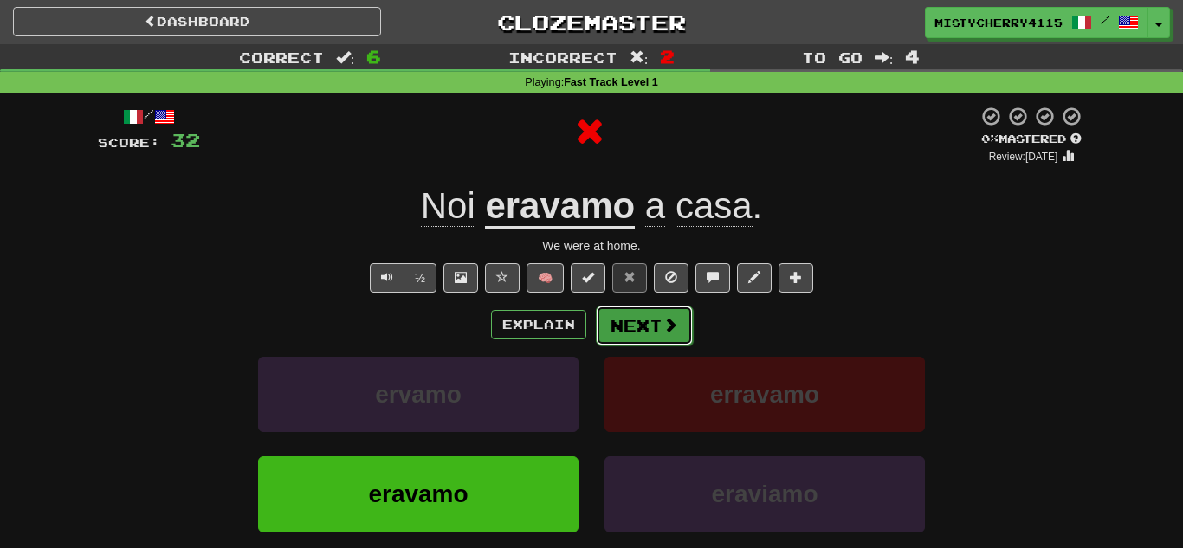
click at [677, 335] on button "Next" at bounding box center [644, 326] width 97 height 40
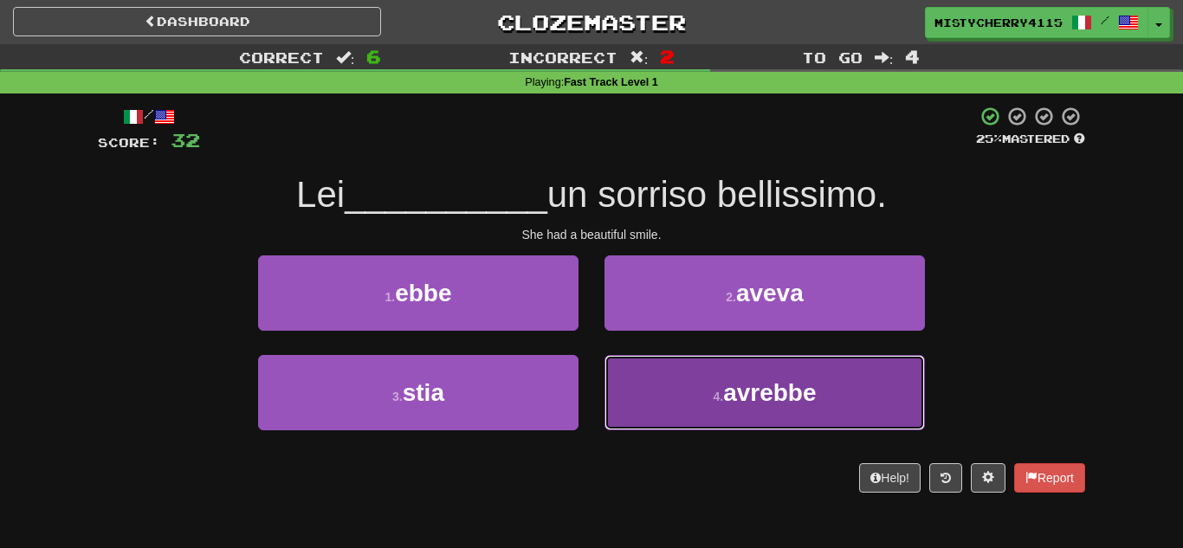
click at [679, 379] on button "4 . avrebbe" at bounding box center [764, 392] width 320 height 75
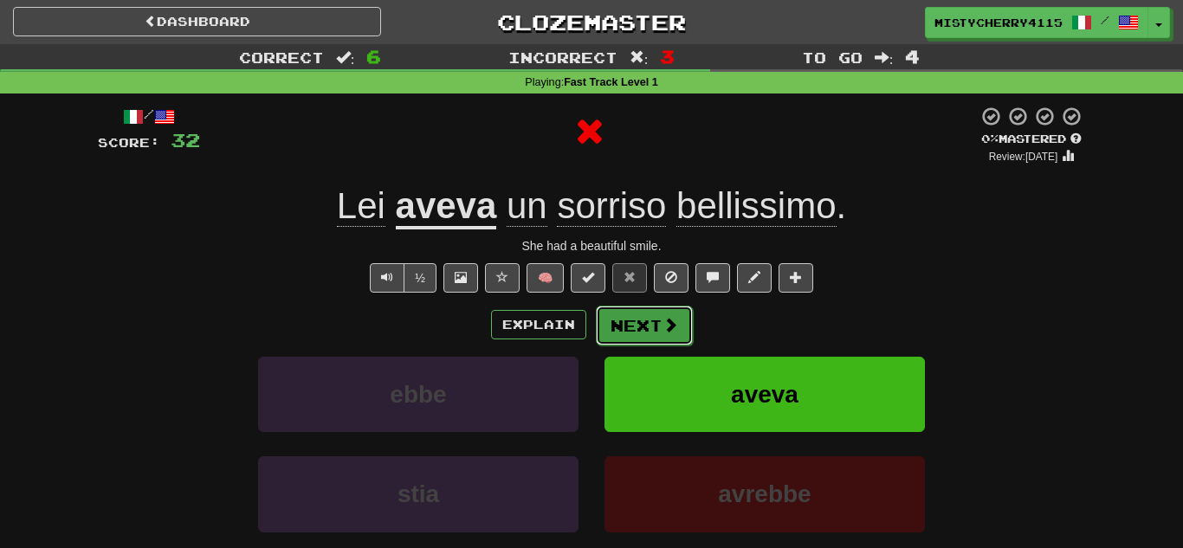
click at [617, 339] on button "Next" at bounding box center [644, 326] width 97 height 40
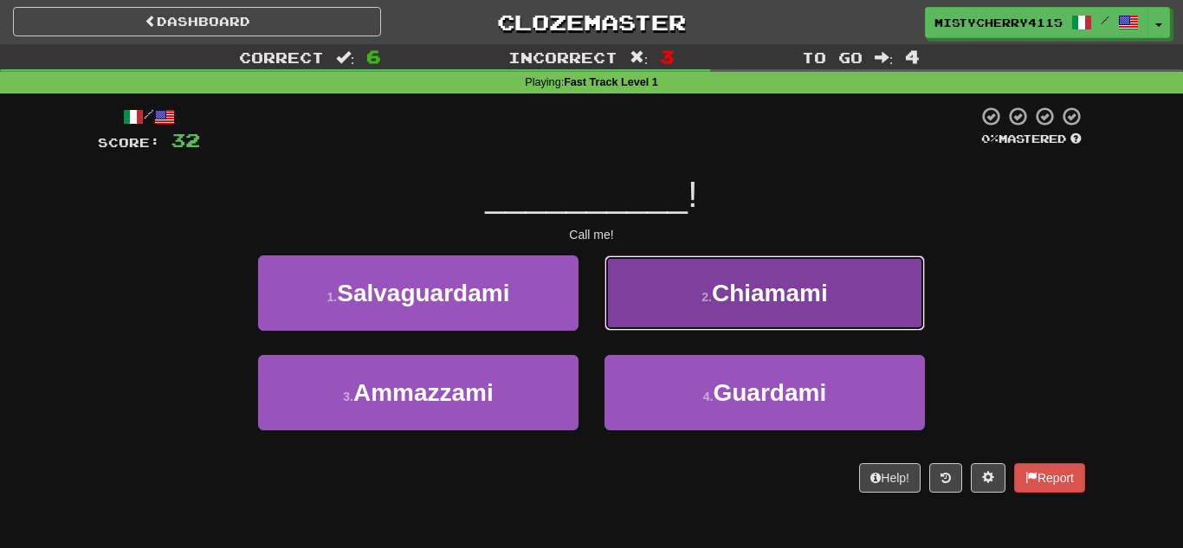
click at [708, 313] on button "2 . Chiamami" at bounding box center [764, 292] width 320 height 75
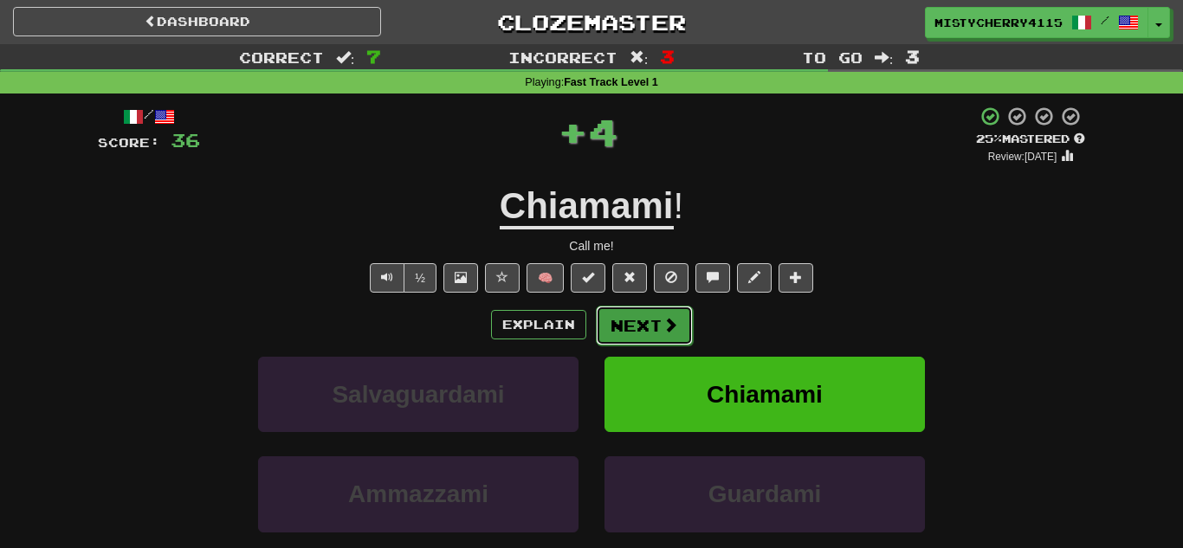
click at [651, 320] on button "Next" at bounding box center [644, 326] width 97 height 40
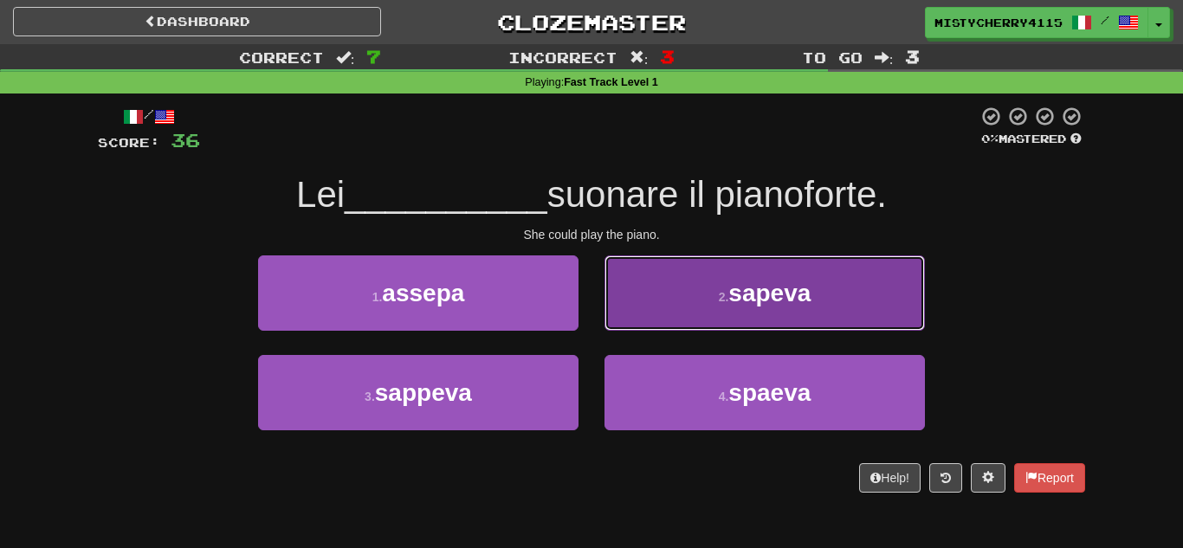
click at [649, 325] on button "2 . sapeva" at bounding box center [764, 292] width 320 height 75
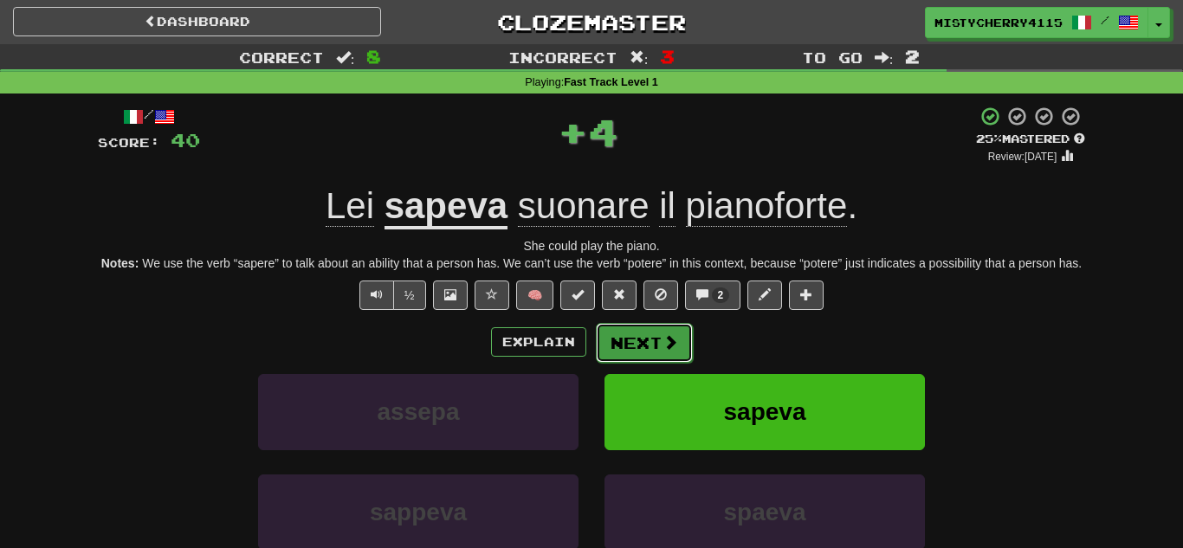
click at [634, 356] on button "Next" at bounding box center [644, 343] width 97 height 40
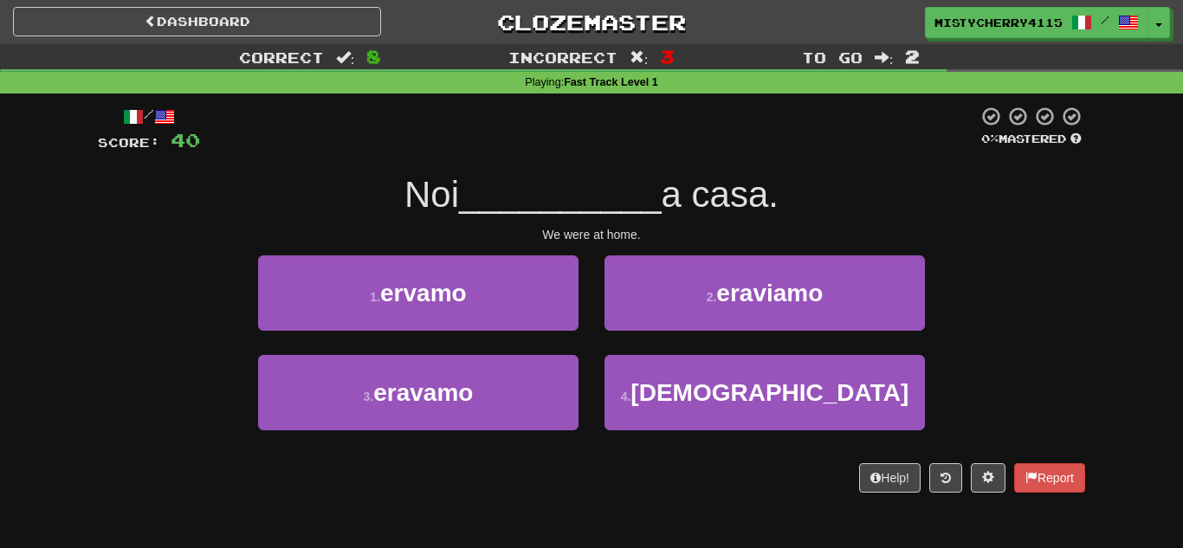
click at [482, 338] on div "1 . ervamo" at bounding box center [418, 305] width 346 height 100
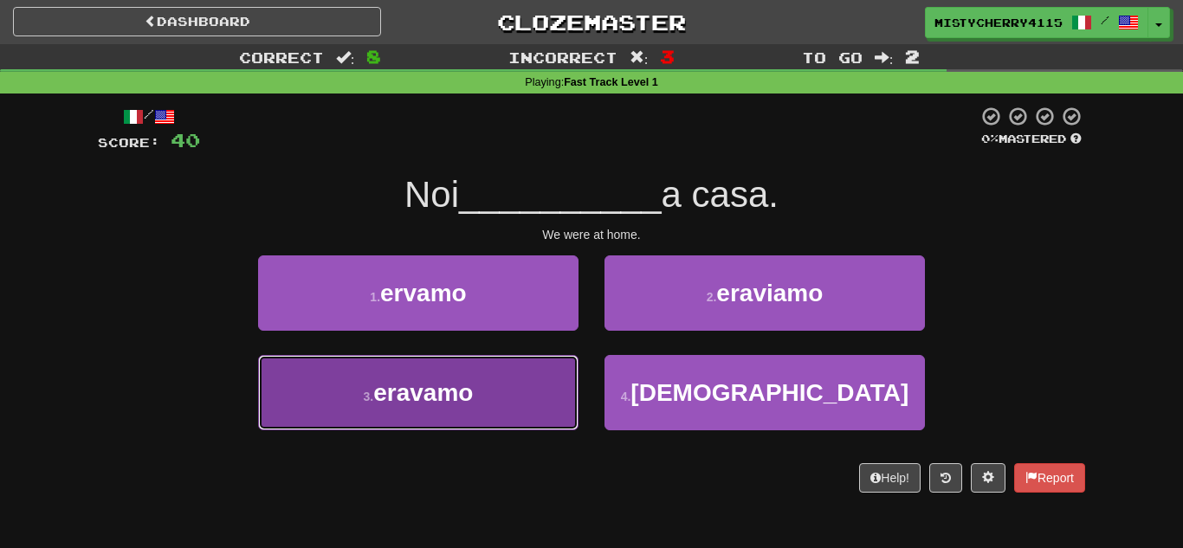
click at [483, 372] on button "3 . eravamo" at bounding box center [418, 392] width 320 height 75
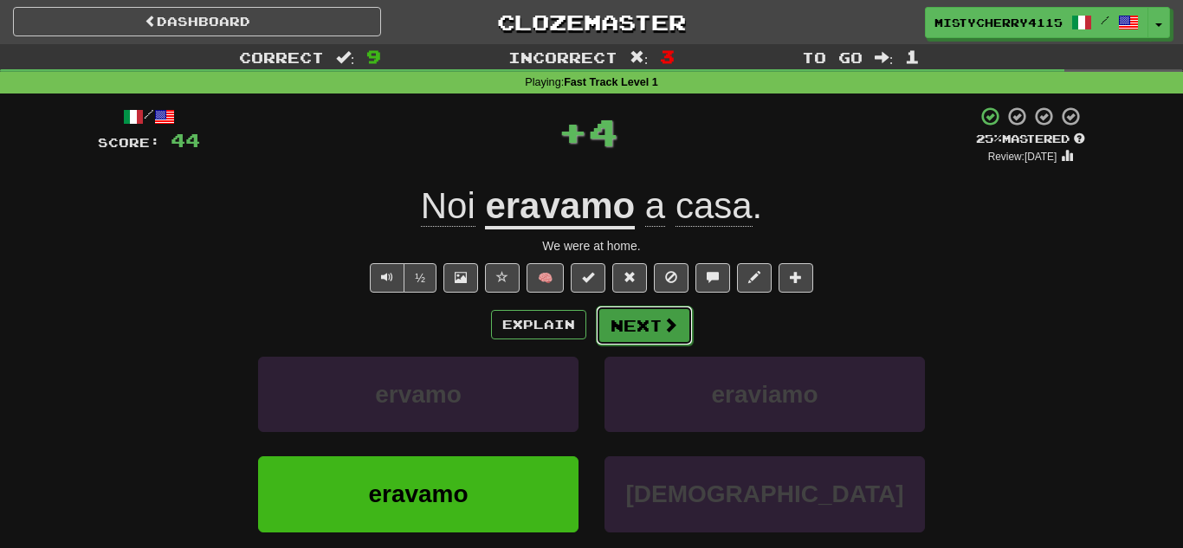
click at [642, 334] on button "Next" at bounding box center [644, 326] width 97 height 40
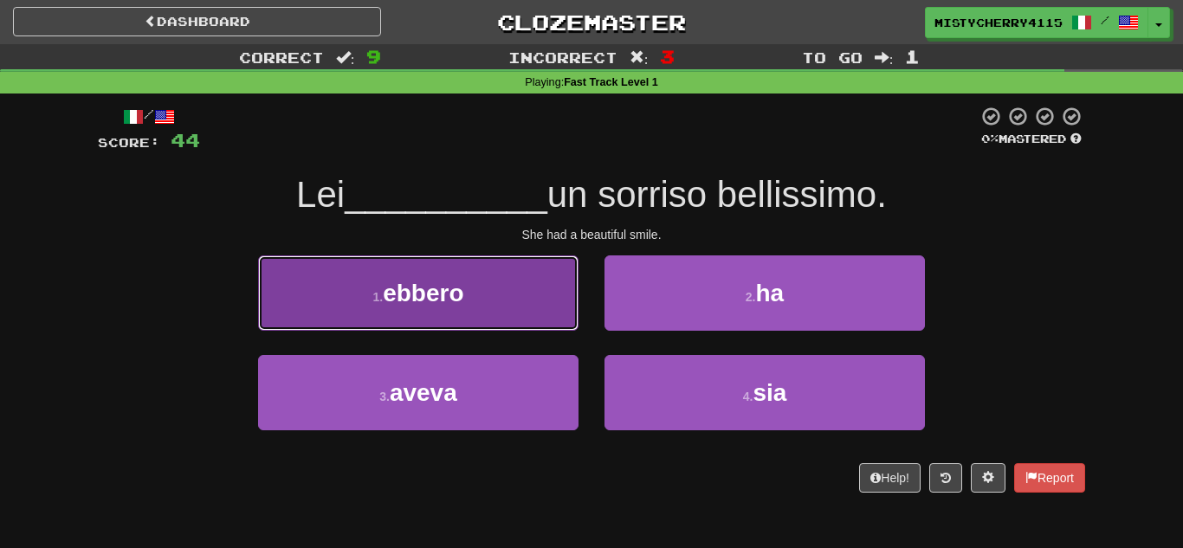
click at [507, 285] on button "1 . ebbero" at bounding box center [418, 292] width 320 height 75
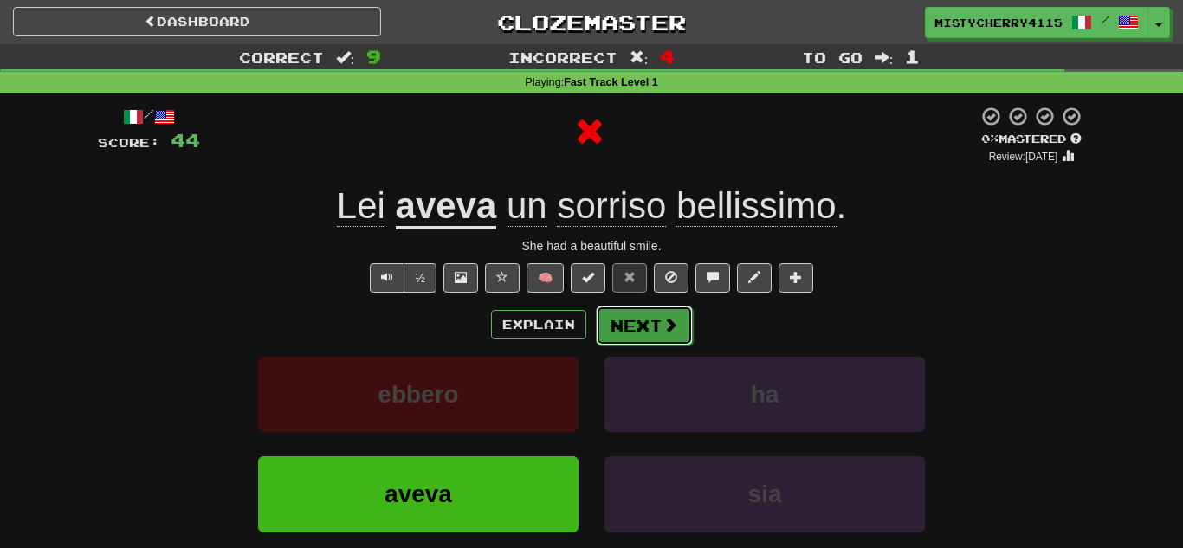
click at [658, 326] on button "Next" at bounding box center [644, 326] width 97 height 40
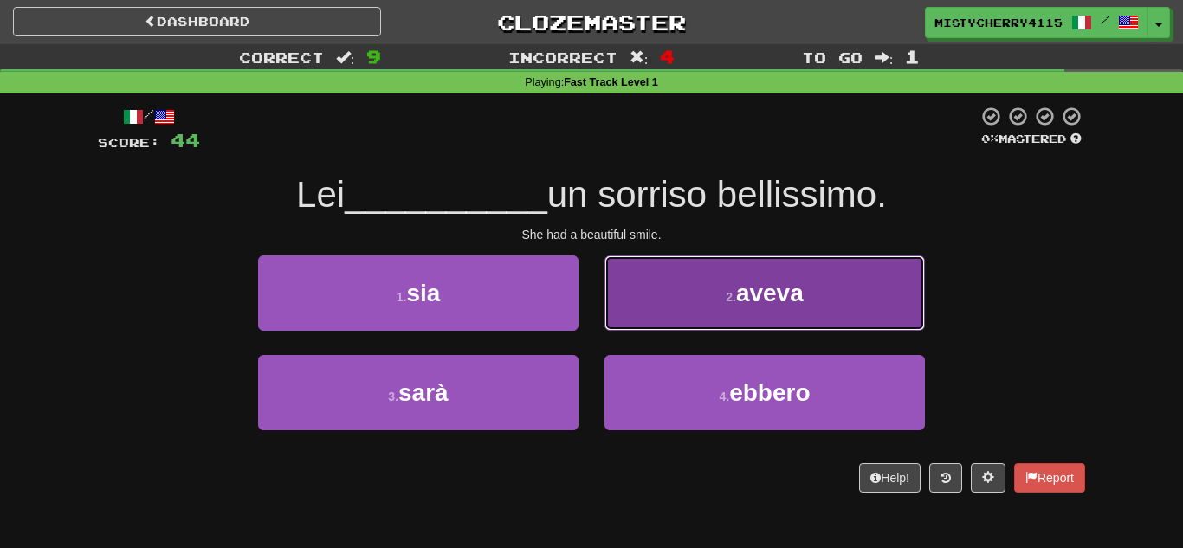
click at [730, 313] on button "2 . aveva" at bounding box center [764, 292] width 320 height 75
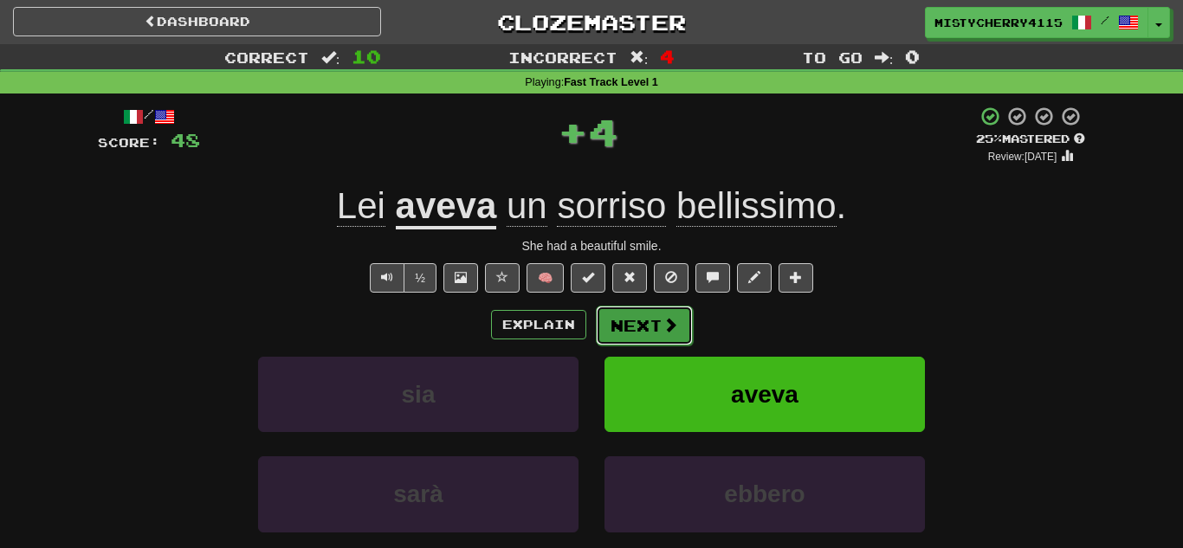
click at [687, 324] on button "Next" at bounding box center [644, 326] width 97 height 40
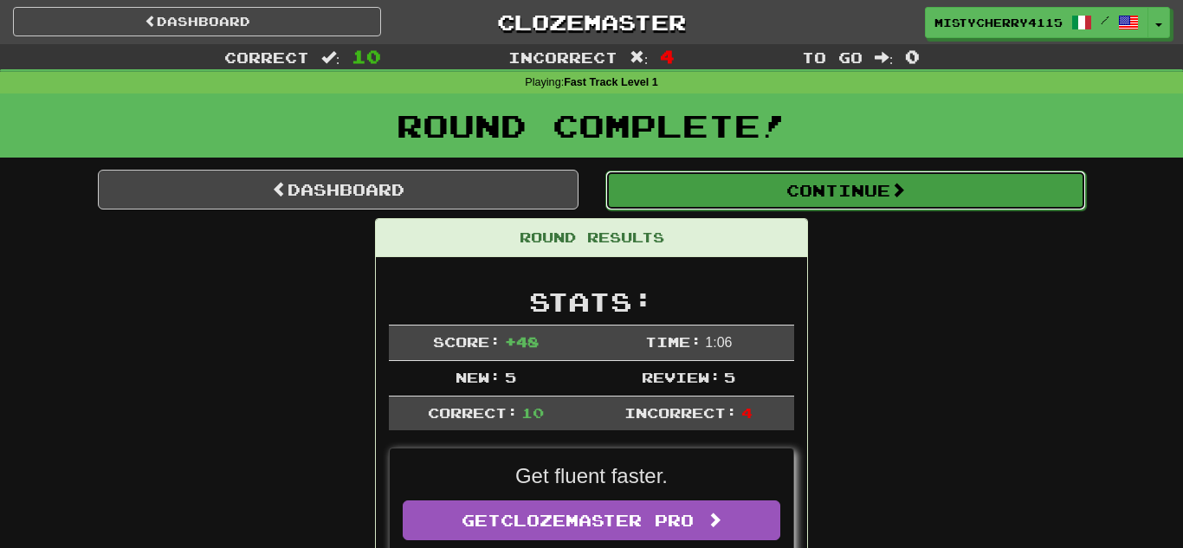
click at [859, 200] on button "Continue" at bounding box center [845, 191] width 481 height 40
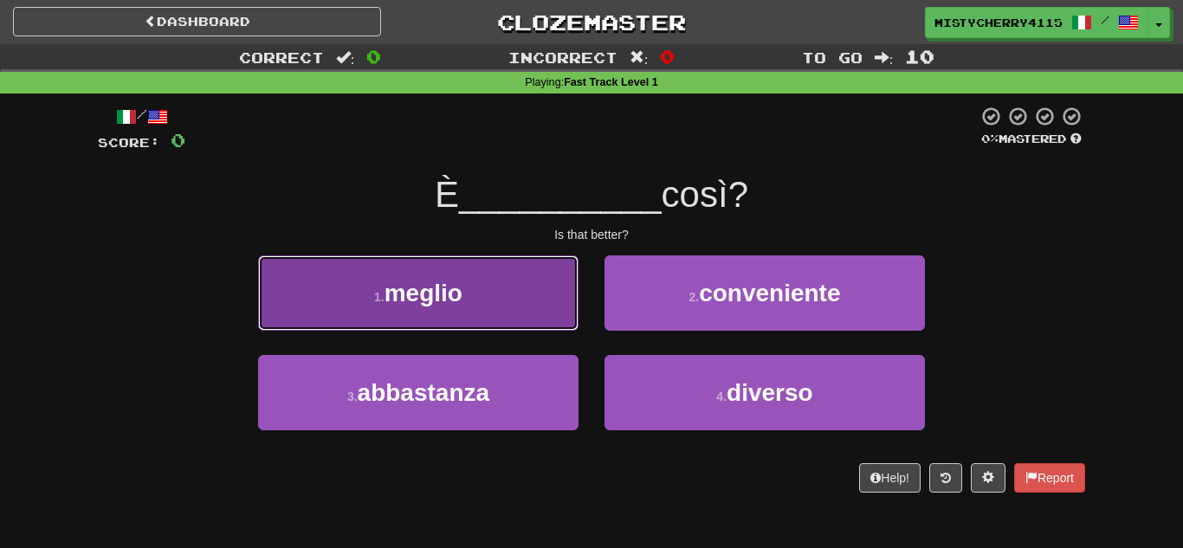
click at [547, 290] on button "1 . meglio" at bounding box center [418, 292] width 320 height 75
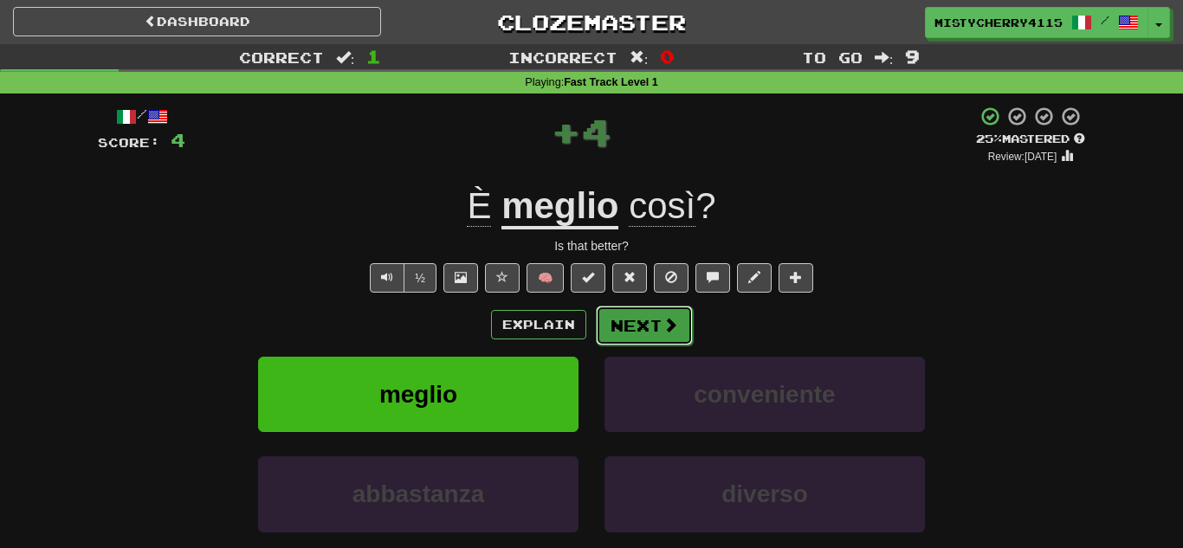
click at [642, 326] on button "Next" at bounding box center [644, 326] width 97 height 40
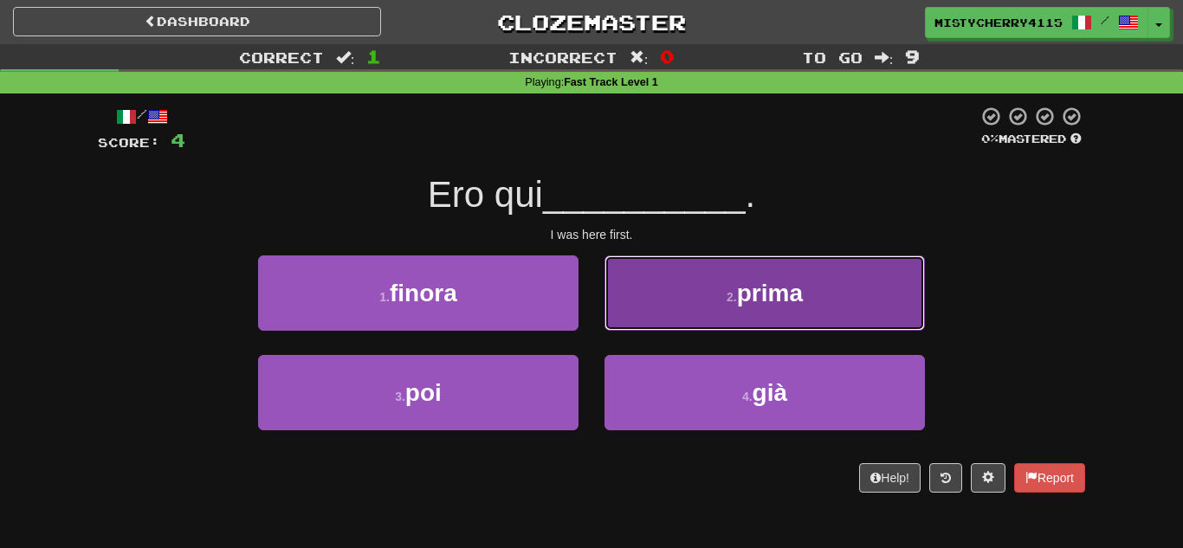
click at [666, 317] on button "2 . prima" at bounding box center [764, 292] width 320 height 75
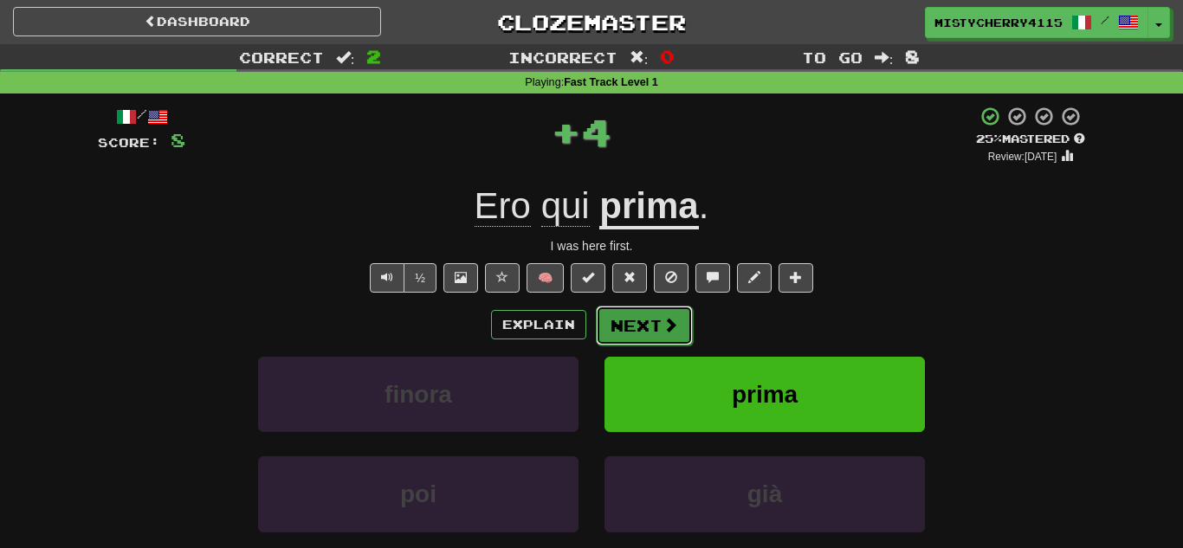
click at [649, 326] on button "Next" at bounding box center [644, 326] width 97 height 40
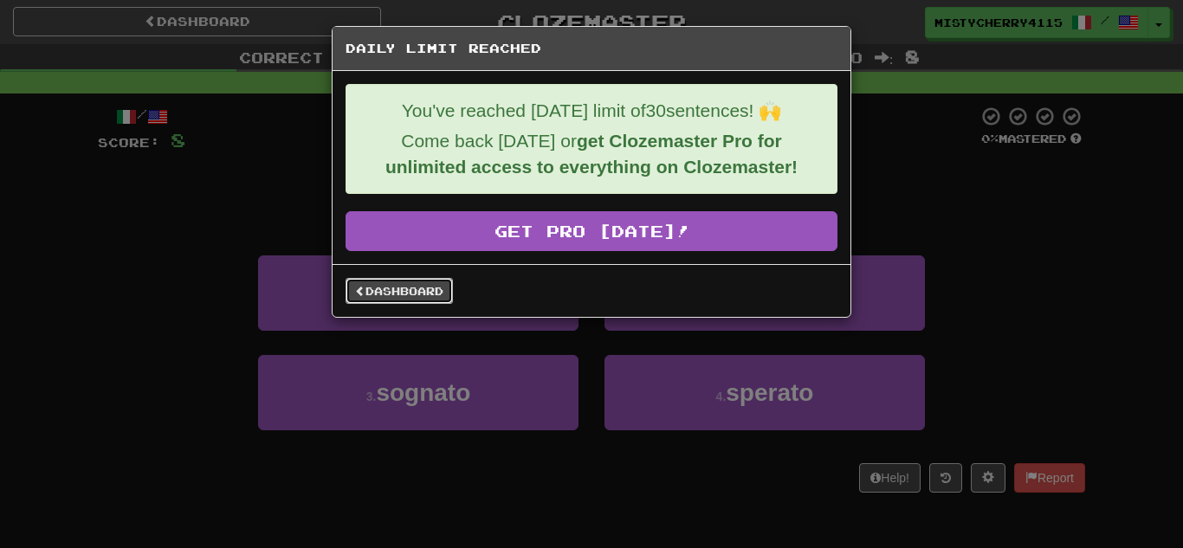
click at [436, 297] on link "Dashboard" at bounding box center [398, 291] width 107 height 26
